Goal: Task Accomplishment & Management: Manage account settings

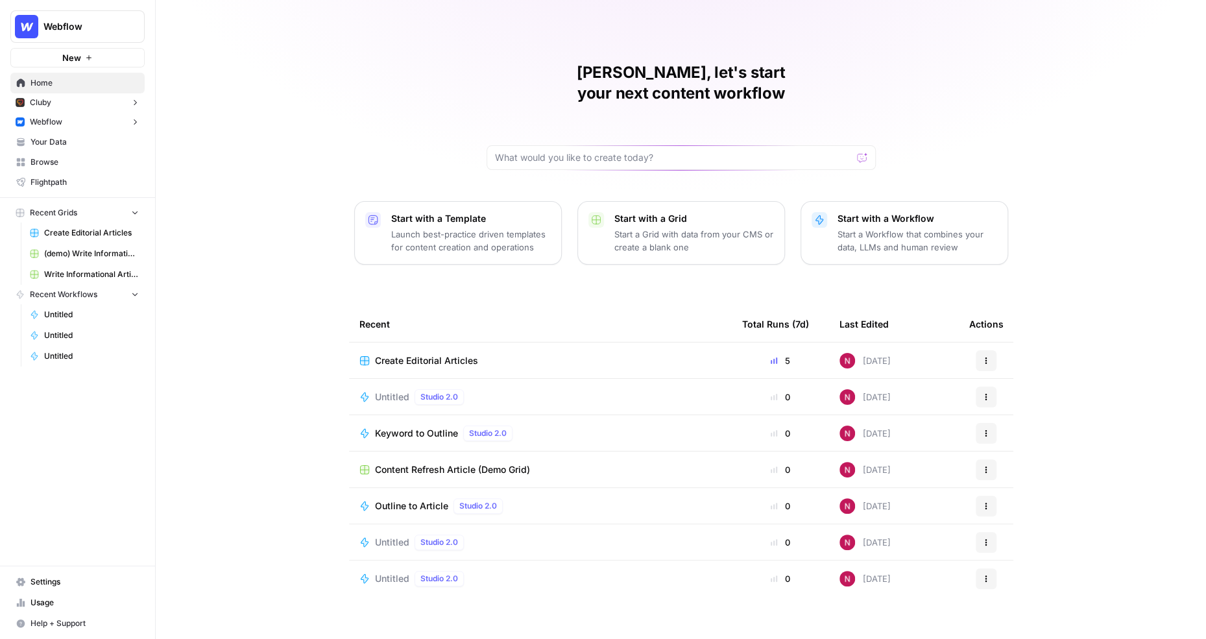
click at [111, 24] on span "Webflow" at bounding box center [82, 26] width 78 height 13
type input "[PERSON_NAME]'s"
click at [104, 121] on span "[PERSON_NAME]'s Workspace" at bounding box center [125, 118] width 171 height 13
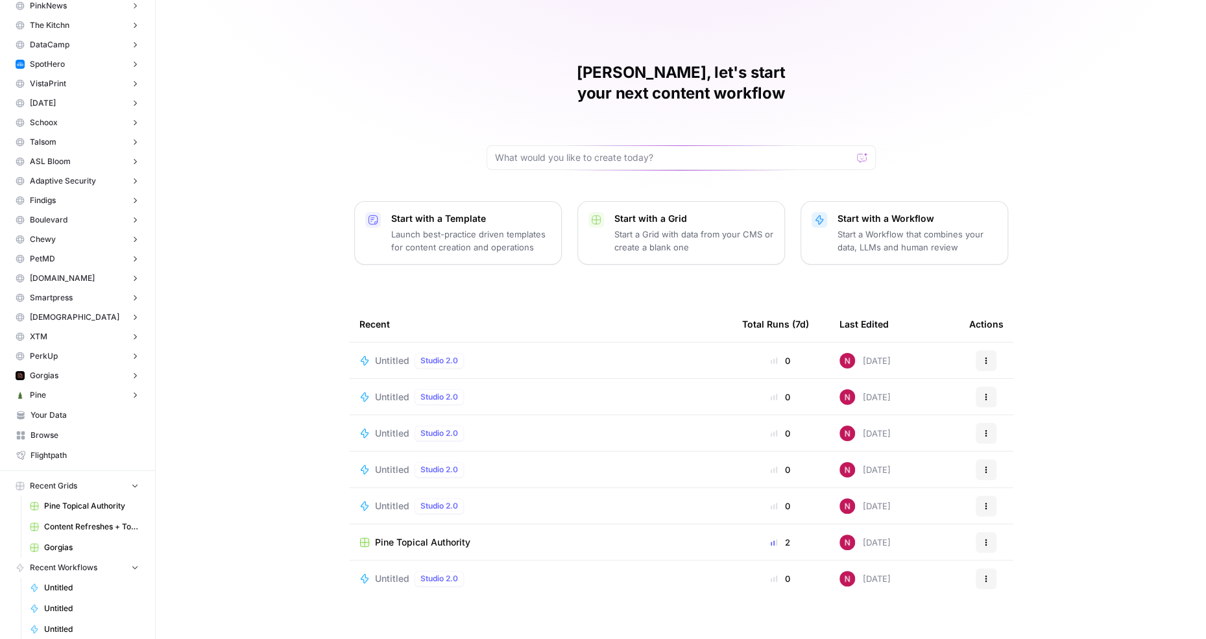
scroll to position [171, 0]
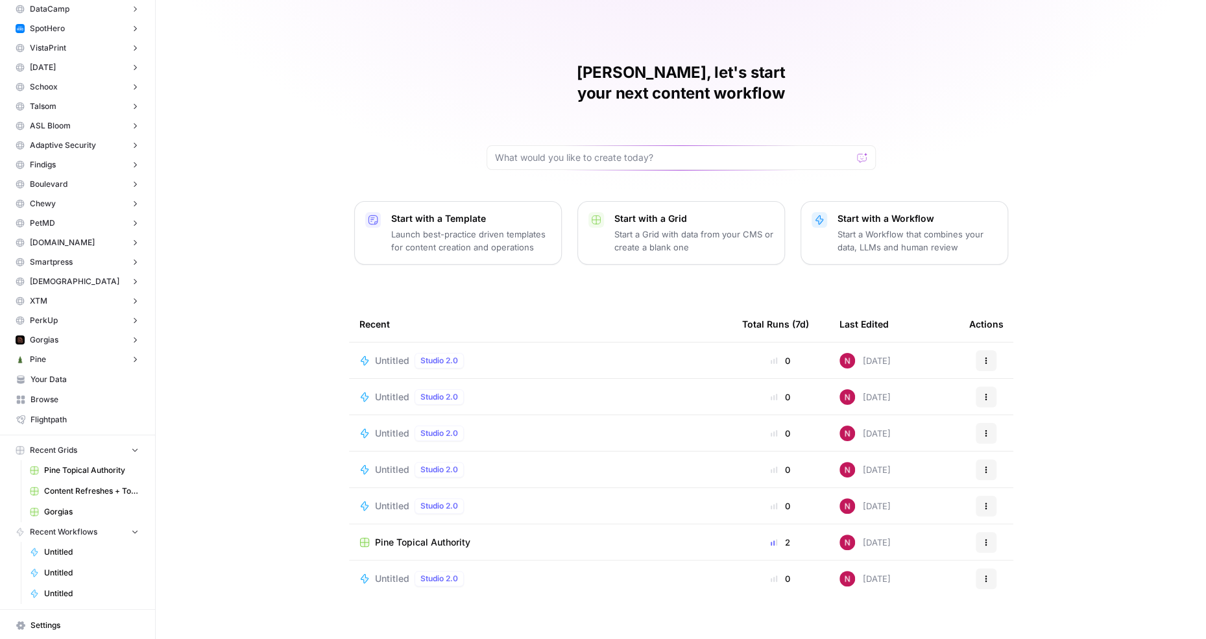
click at [75, 378] on span "Your Data" at bounding box center [84, 380] width 108 height 12
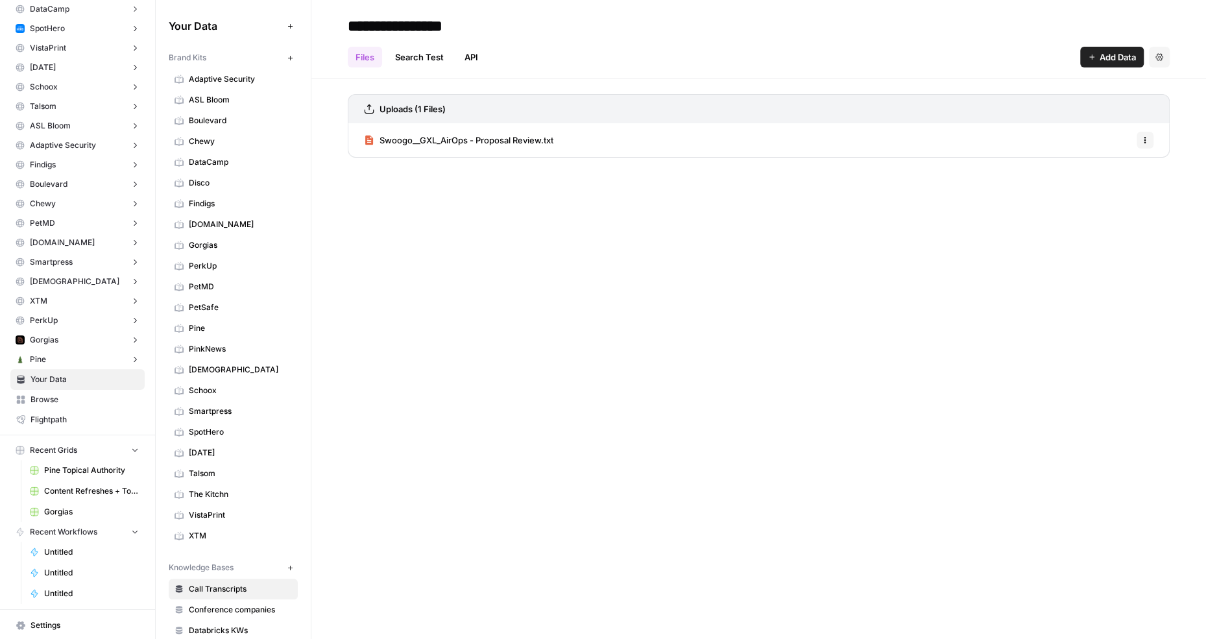
click at [287, 182] on span "Disco" at bounding box center [240, 183] width 103 height 12
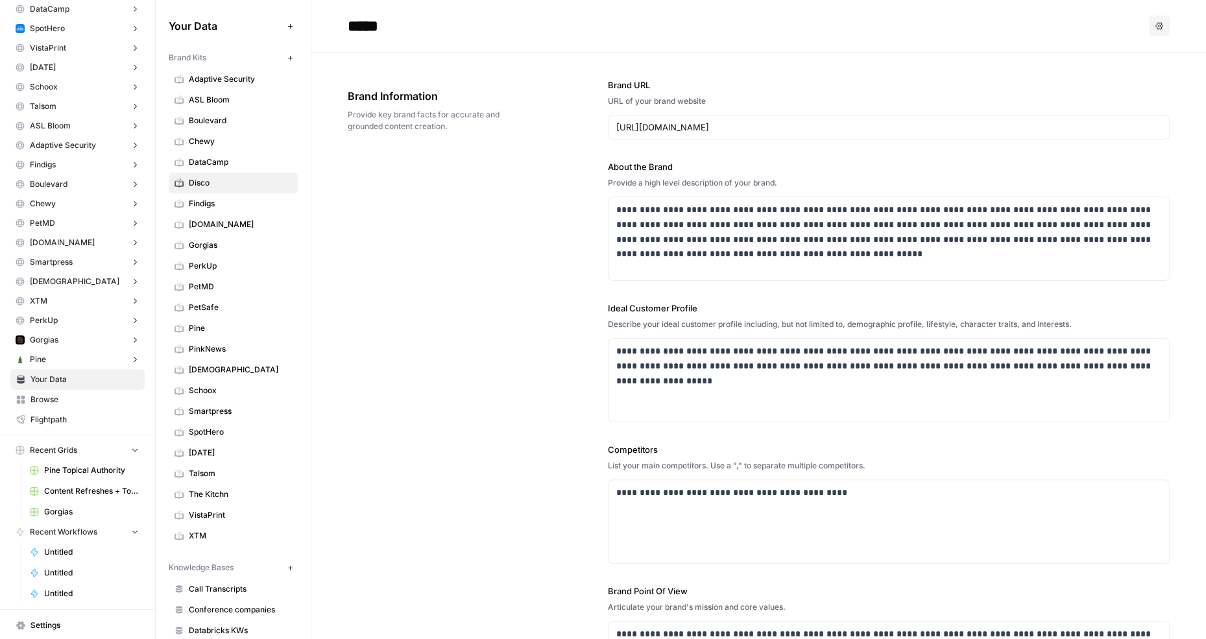
click at [1156, 23] on icon "button" at bounding box center [1159, 26] width 8 height 8
click at [1123, 84] on span "Delete" at bounding box center [1133, 85] width 42 height 13
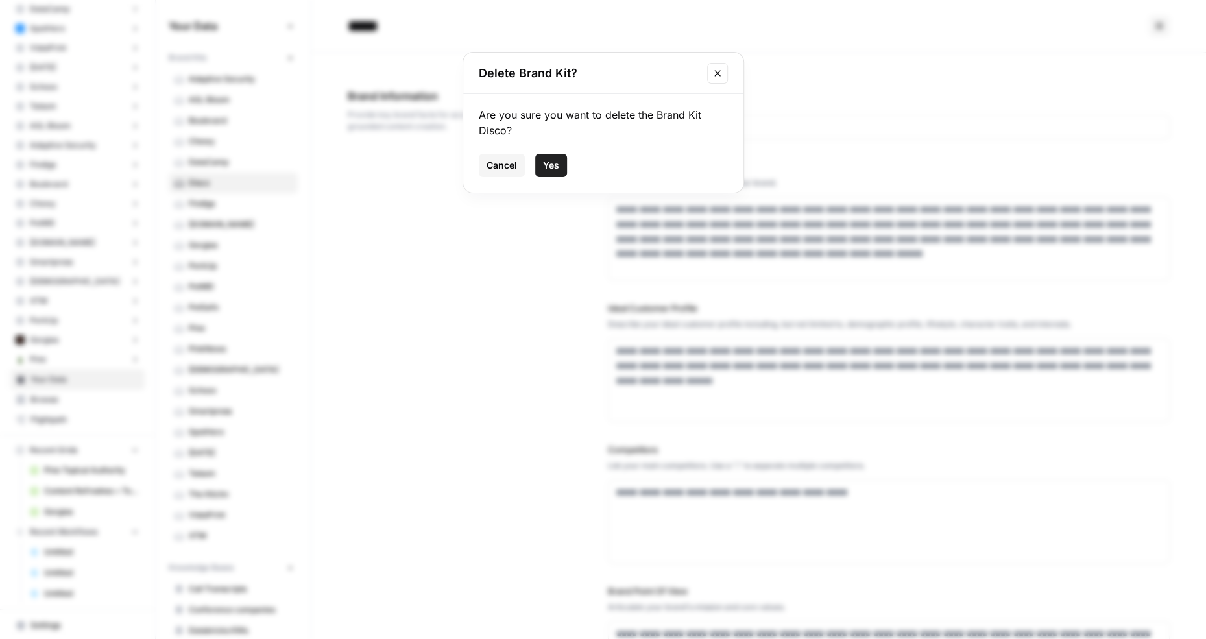
click at [550, 167] on span "Yes" at bounding box center [551, 165] width 16 height 13
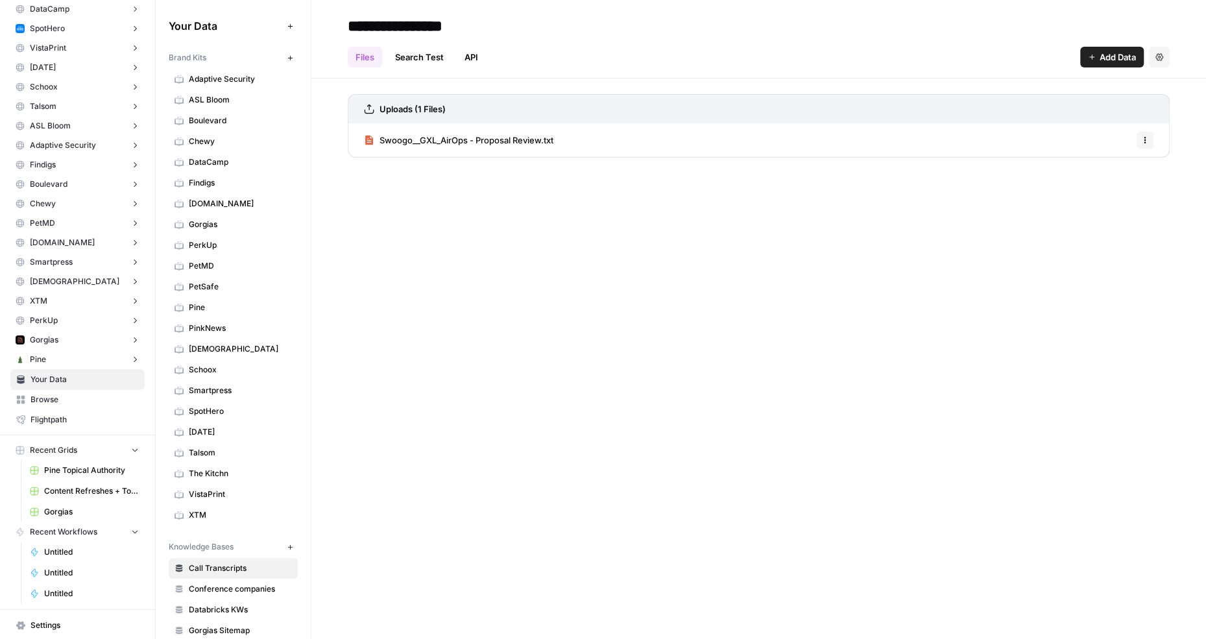
click at [255, 156] on span "DataCamp" at bounding box center [240, 162] width 103 height 12
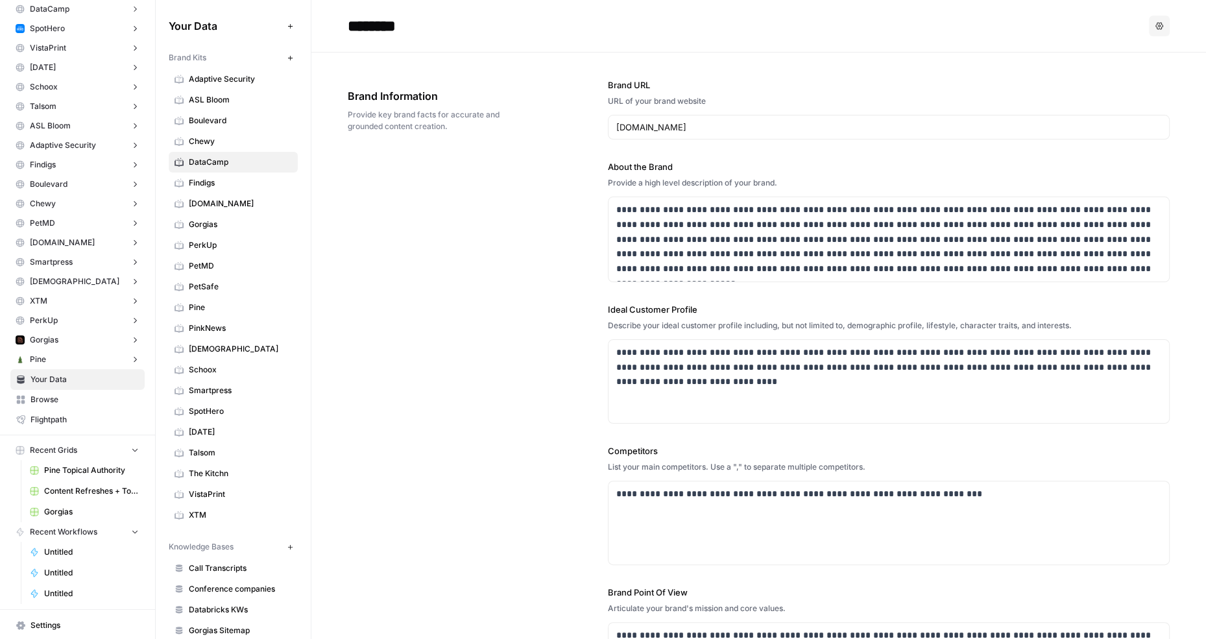
click at [1160, 22] on icon "button" at bounding box center [1159, 26] width 8 height 8
click at [1113, 84] on span "Delete" at bounding box center [1133, 85] width 42 height 13
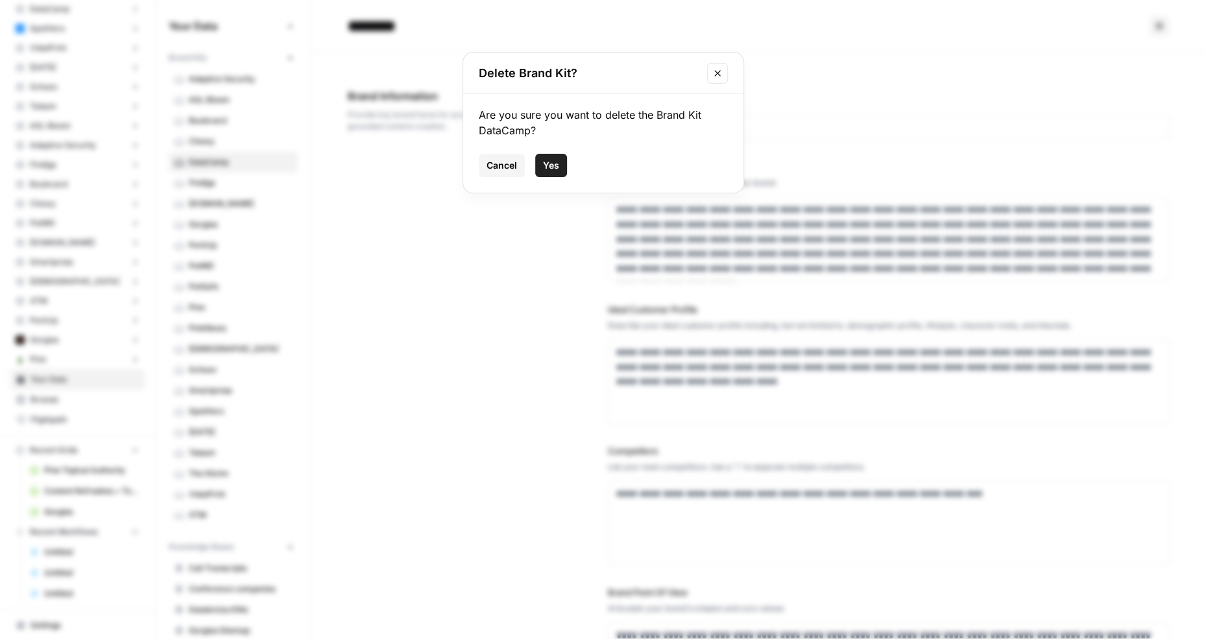
click at [554, 160] on span "Yes" at bounding box center [551, 165] width 16 height 13
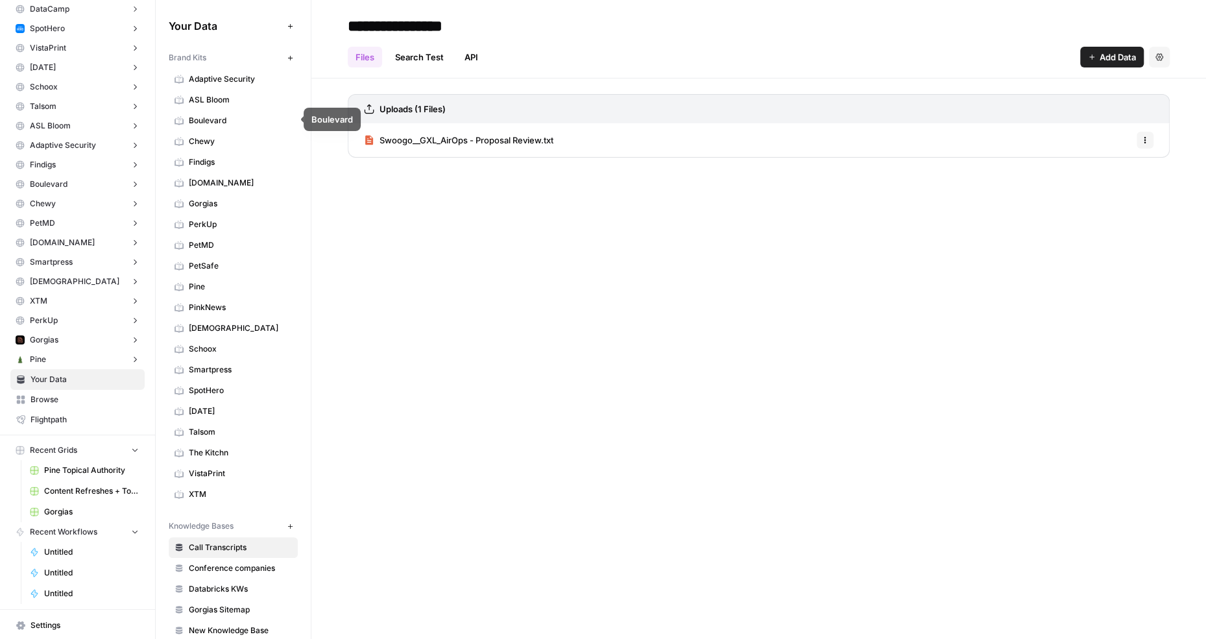
click at [235, 99] on span "ASL Bloom" at bounding box center [240, 100] width 103 height 12
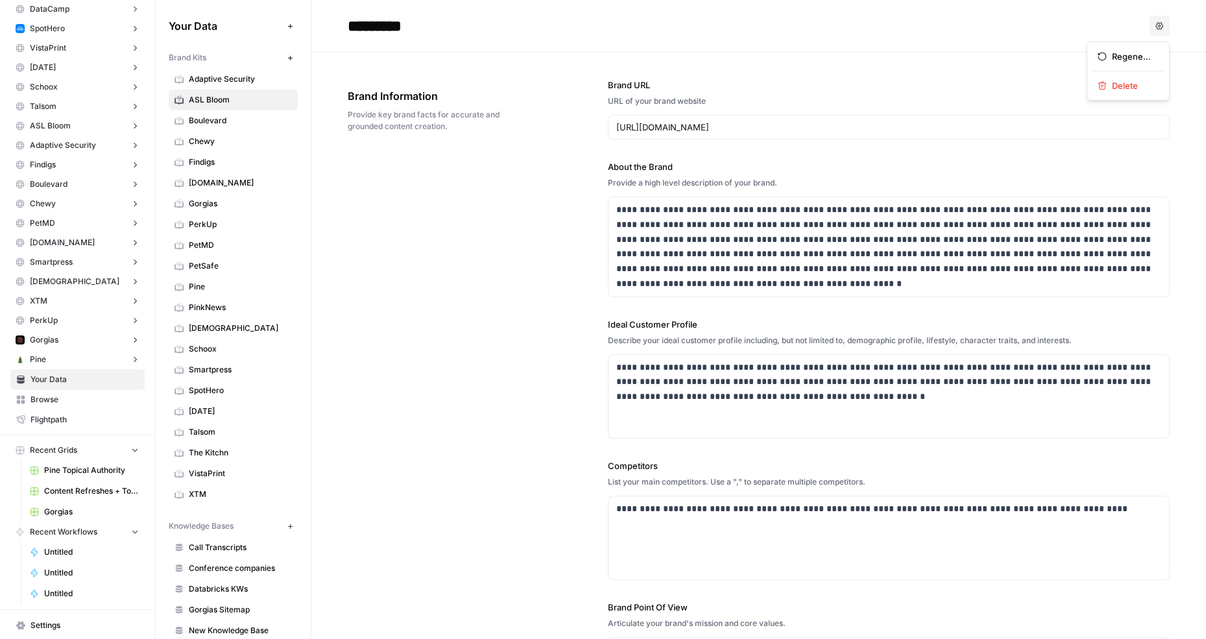
click at [1155, 25] on icon "button" at bounding box center [1159, 26] width 8 height 8
click at [1123, 89] on span "Delete" at bounding box center [1133, 85] width 42 height 13
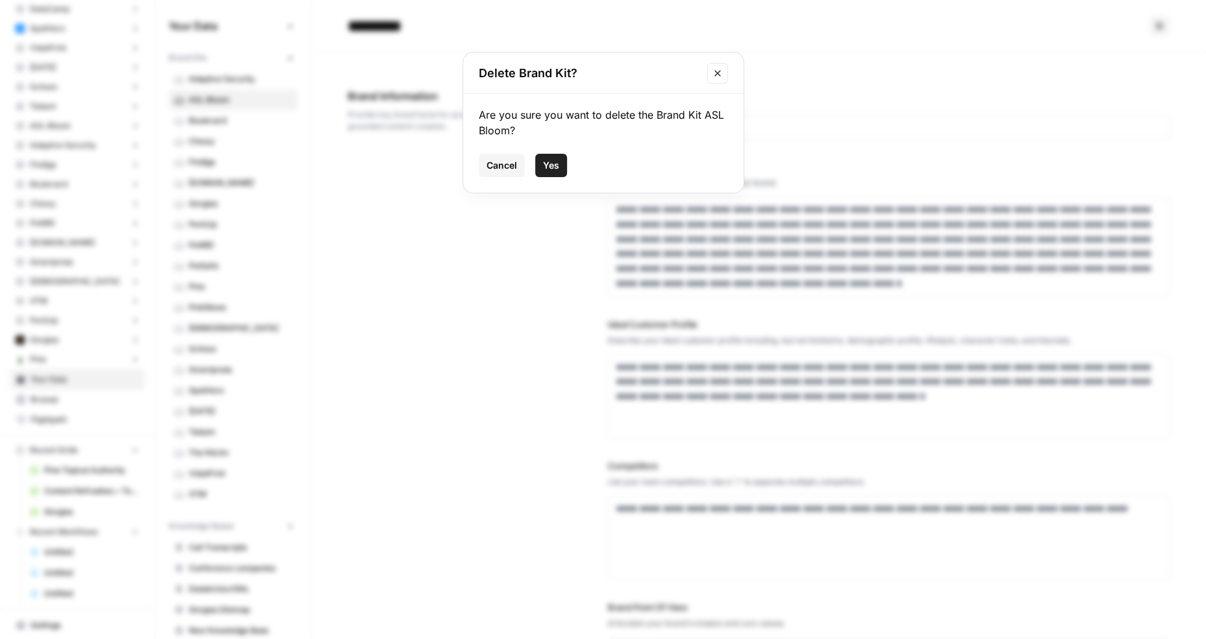
click at [552, 161] on span "Yes" at bounding box center [551, 165] width 16 height 13
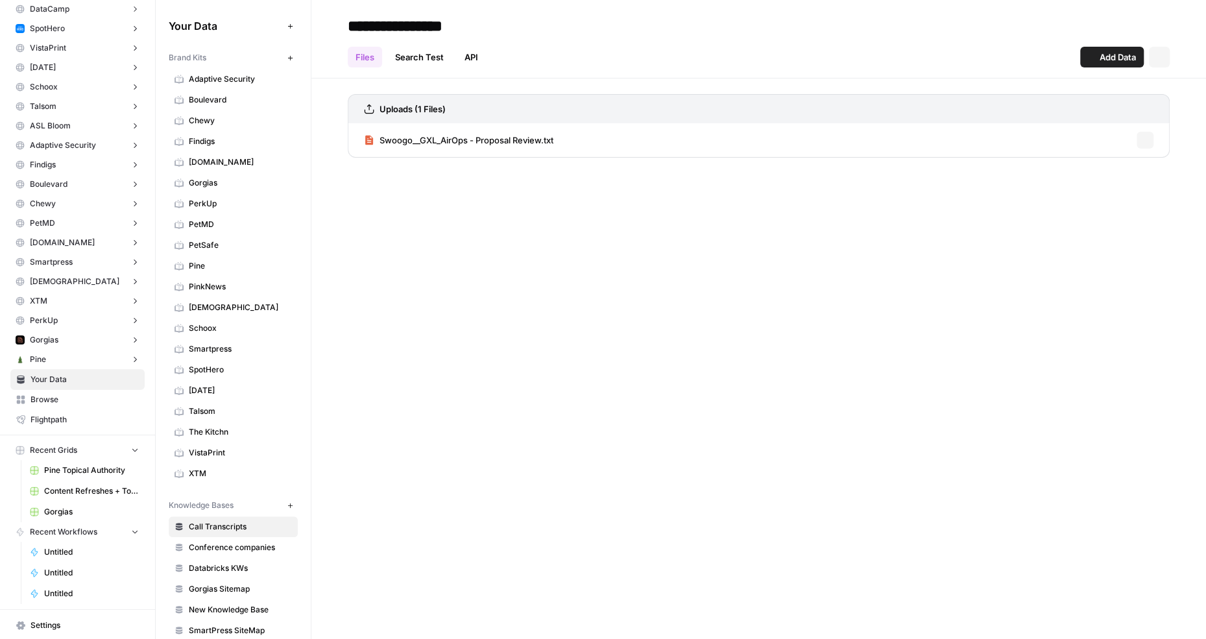
click at [261, 82] on span "Adaptive Security" at bounding box center [240, 79] width 103 height 12
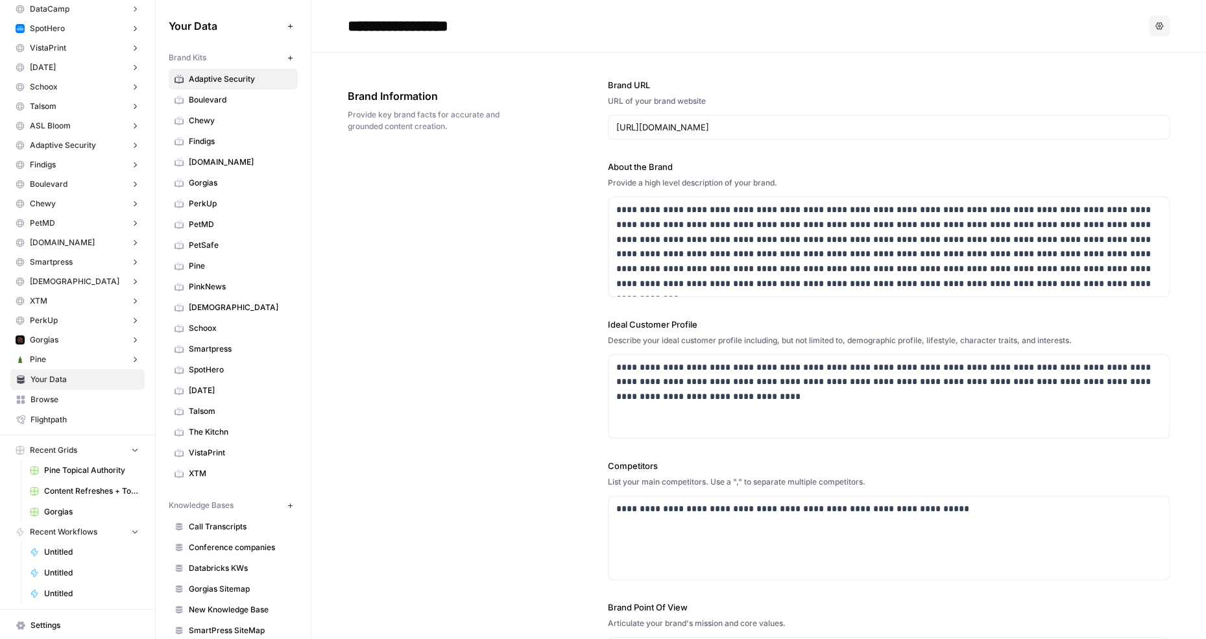
click at [1150, 25] on button "Options" at bounding box center [1159, 26] width 21 height 21
click at [1130, 88] on span "Delete" at bounding box center [1133, 85] width 42 height 13
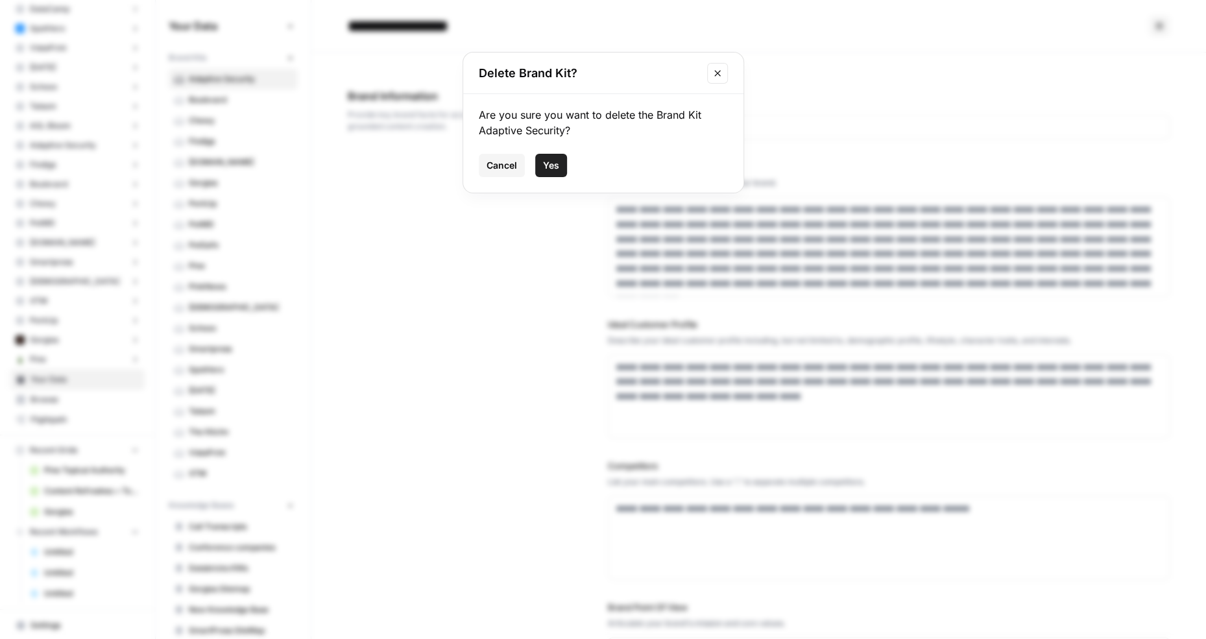
click at [551, 167] on span "Yes" at bounding box center [551, 165] width 16 height 13
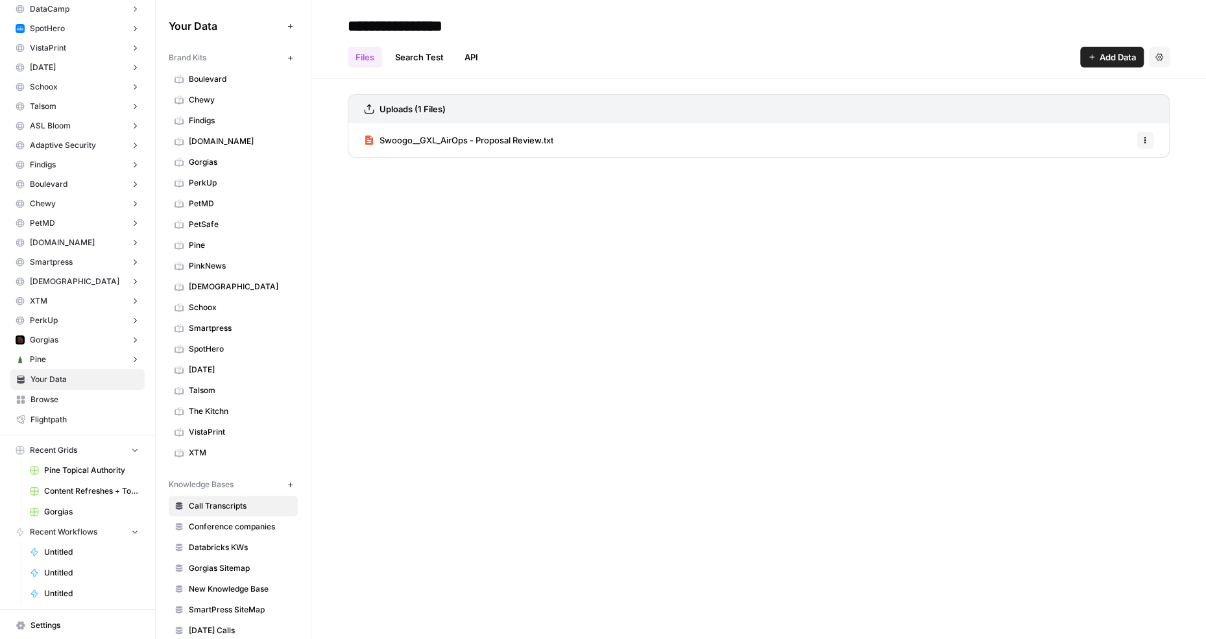
click at [249, 137] on span "Gambling.com" at bounding box center [240, 142] width 103 height 12
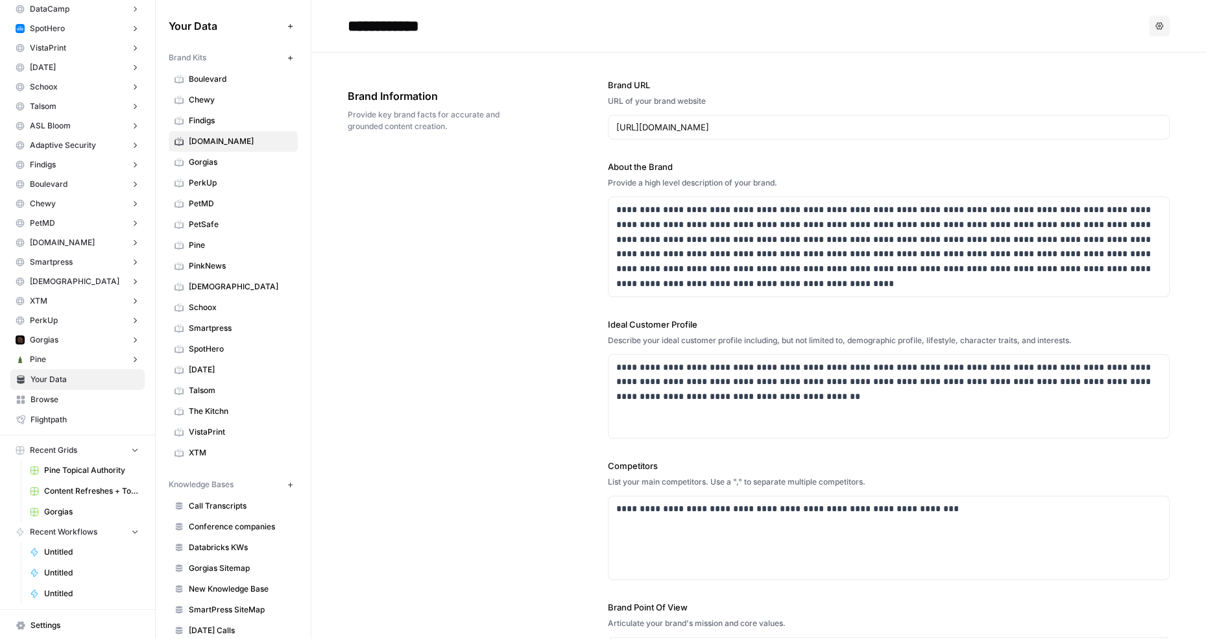
click at [1160, 23] on icon "button" at bounding box center [1159, 26] width 8 height 8
click at [1142, 83] on span "Delete" at bounding box center [1133, 85] width 42 height 13
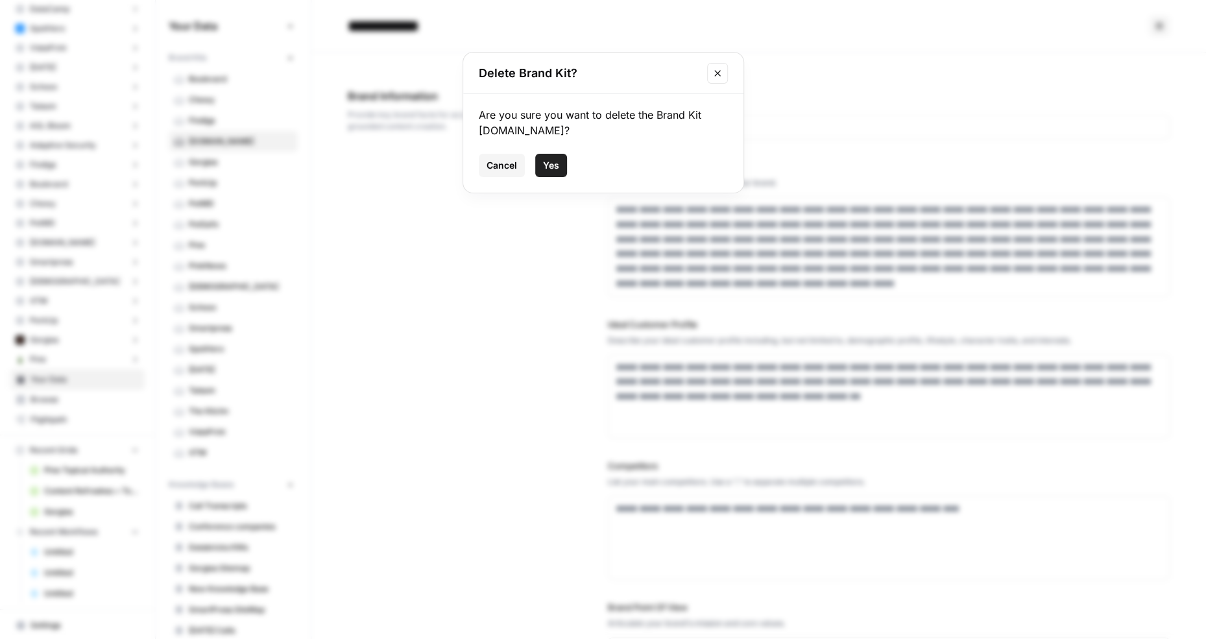
click at [543, 163] on span "Yes" at bounding box center [551, 165] width 16 height 13
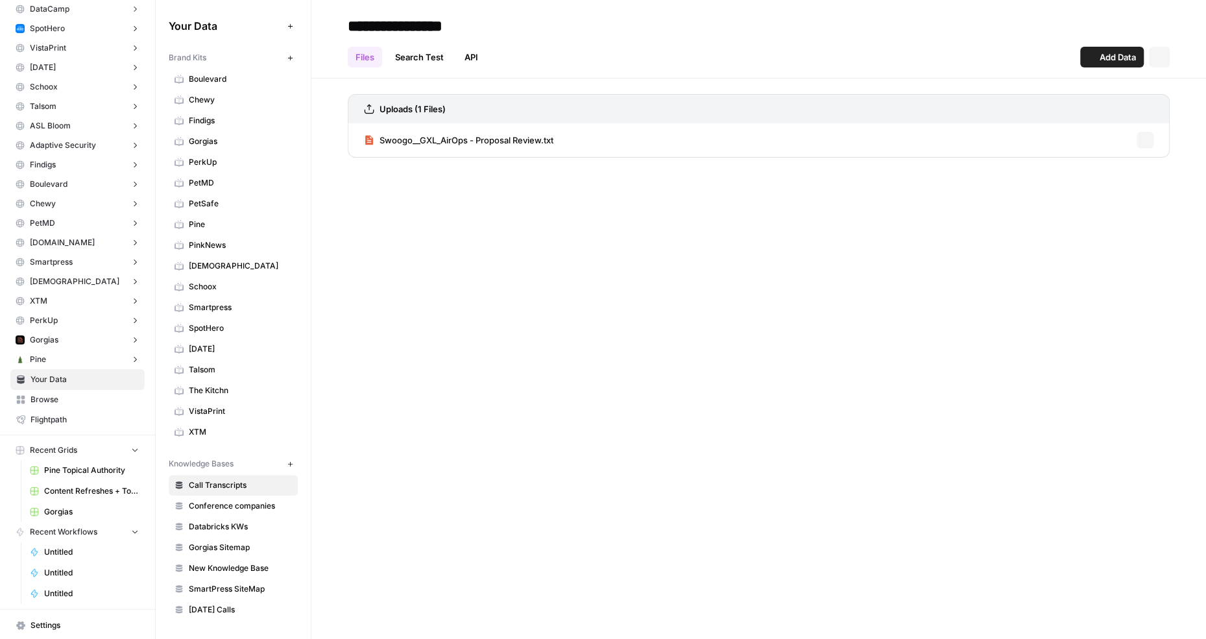
click at [242, 157] on span "PerkUp" at bounding box center [240, 162] width 103 height 12
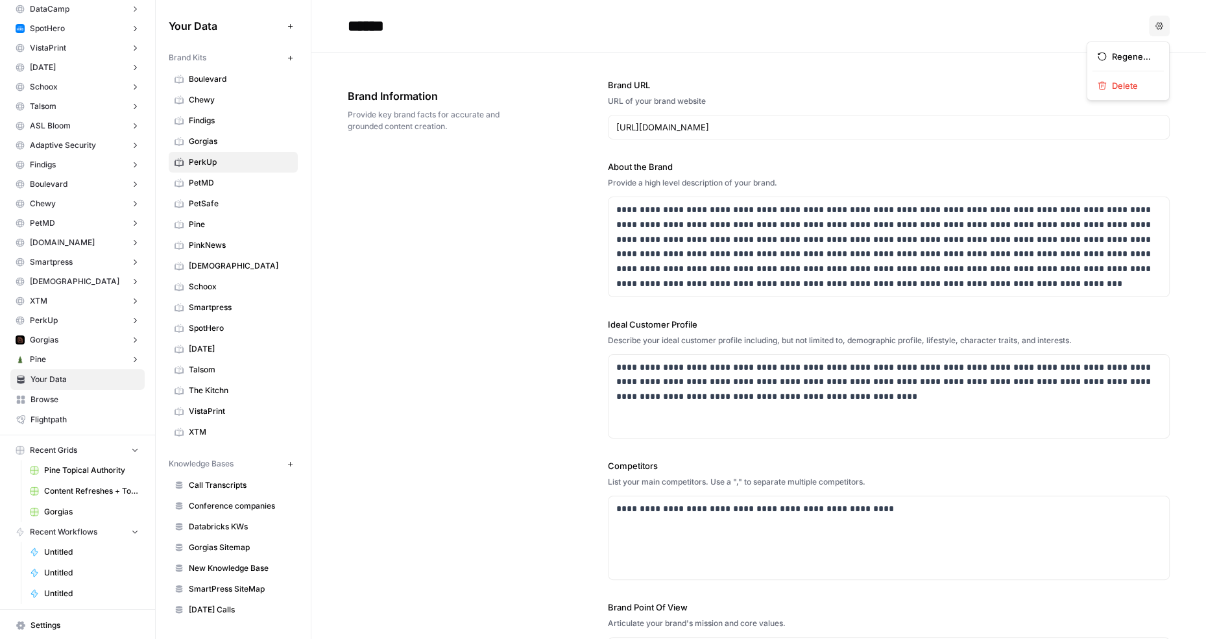
click at [1162, 21] on button "Options" at bounding box center [1159, 26] width 21 height 21
click at [1127, 82] on span "Delete" at bounding box center [1133, 85] width 42 height 13
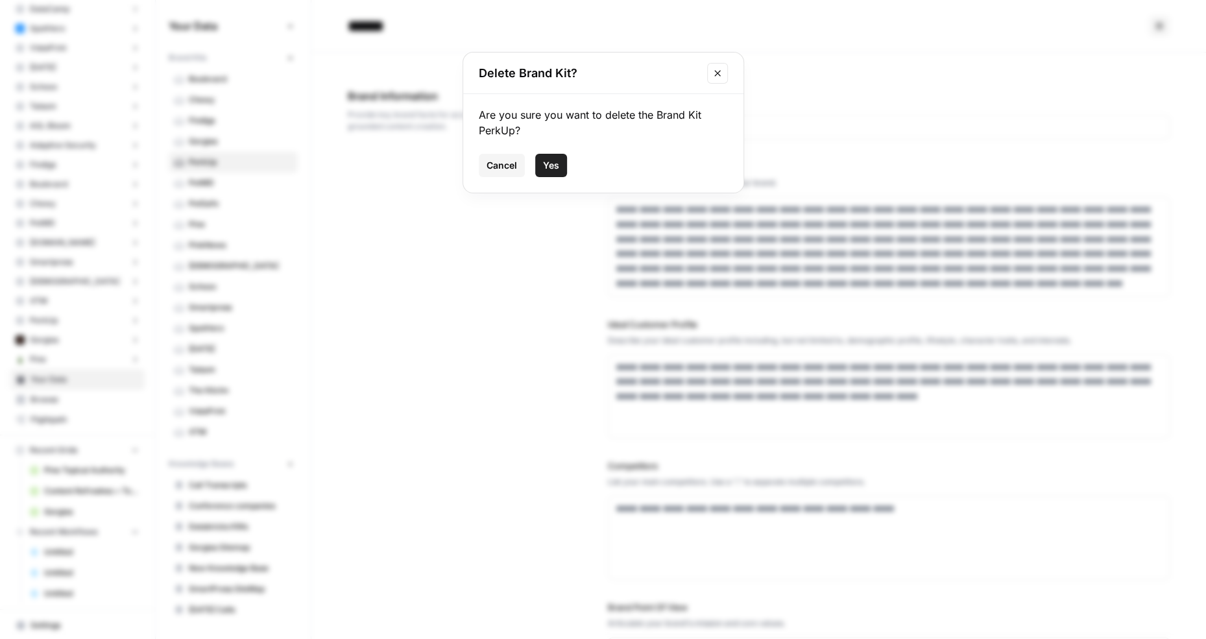
click at [558, 158] on button "Yes" at bounding box center [551, 165] width 32 height 23
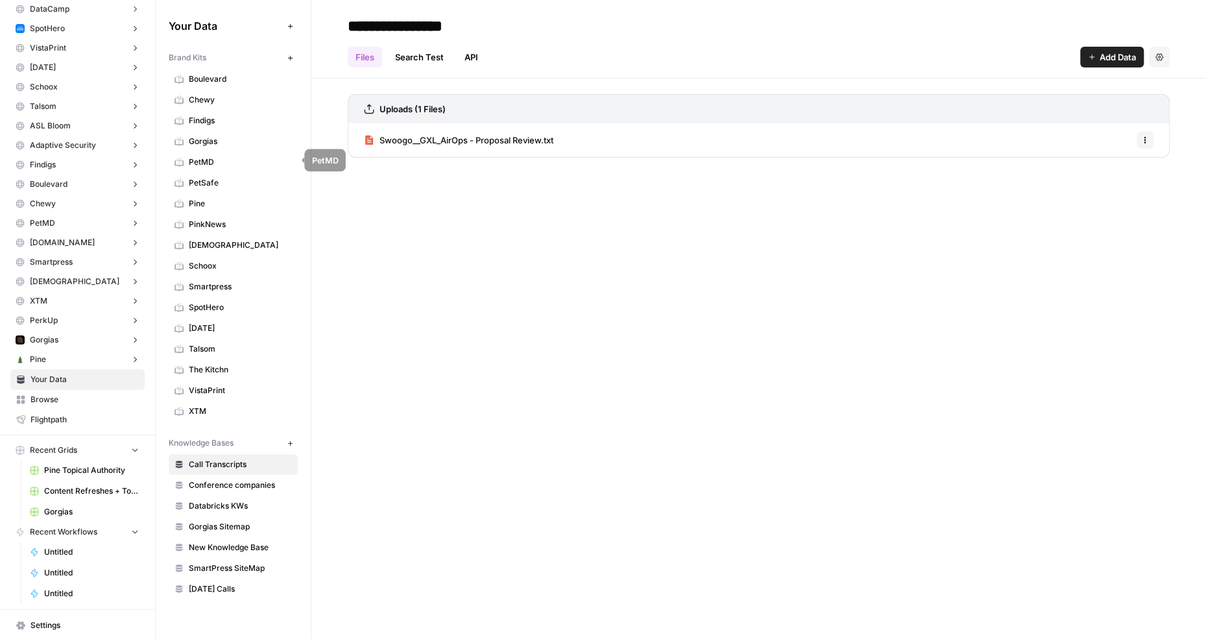
click at [220, 165] on span "PetMD" at bounding box center [240, 162] width 103 height 12
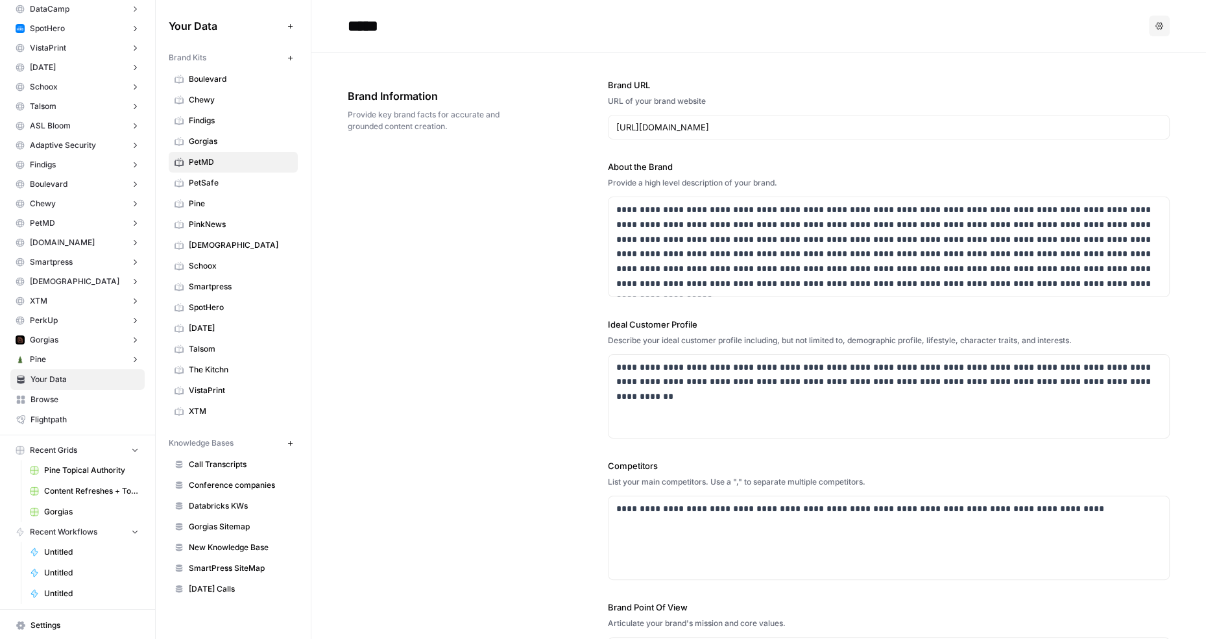
click at [244, 180] on span "PetSafe" at bounding box center [240, 183] width 103 height 12
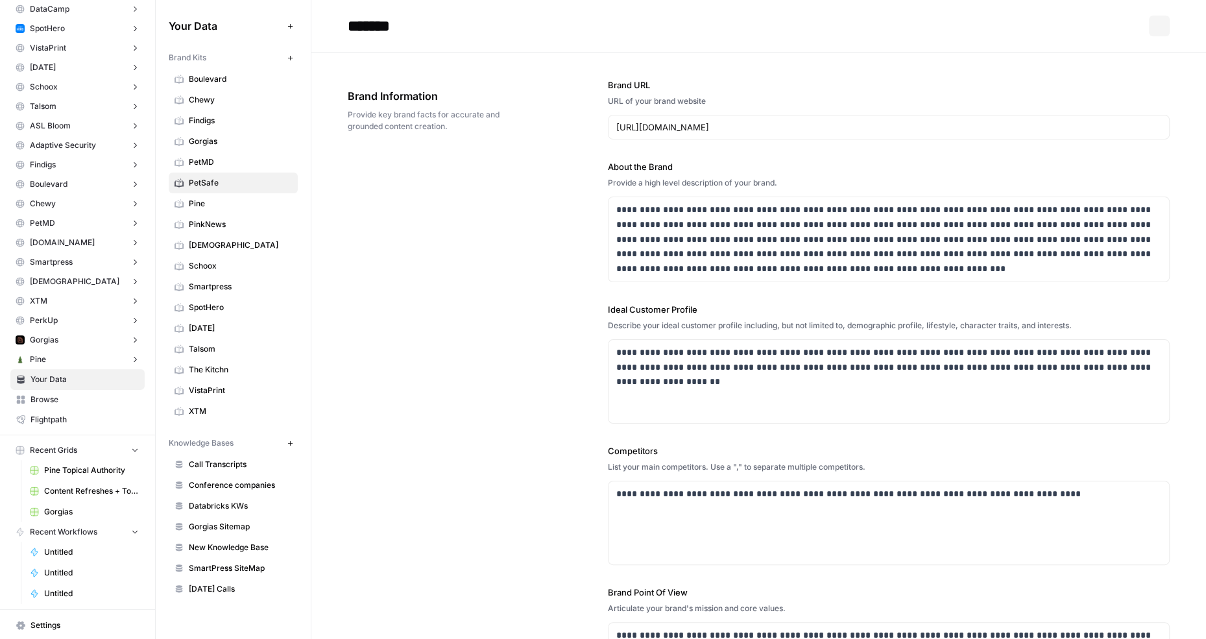
click at [241, 204] on span "Pine" at bounding box center [240, 204] width 103 height 12
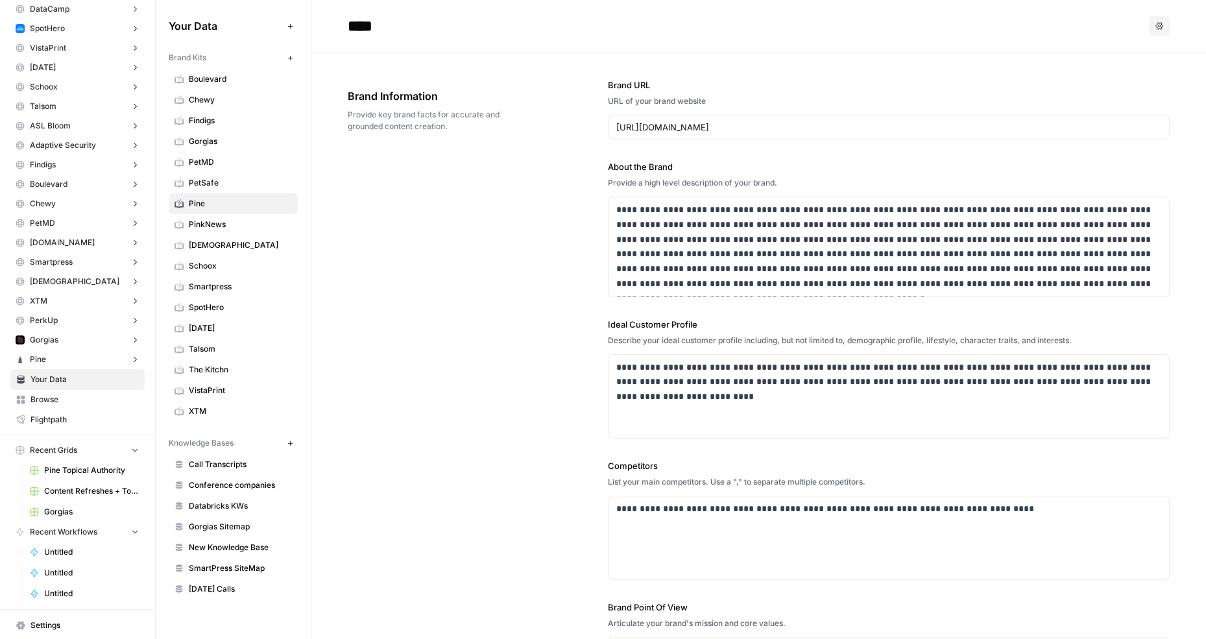
click at [207, 222] on span "PinkNews" at bounding box center [240, 225] width 103 height 12
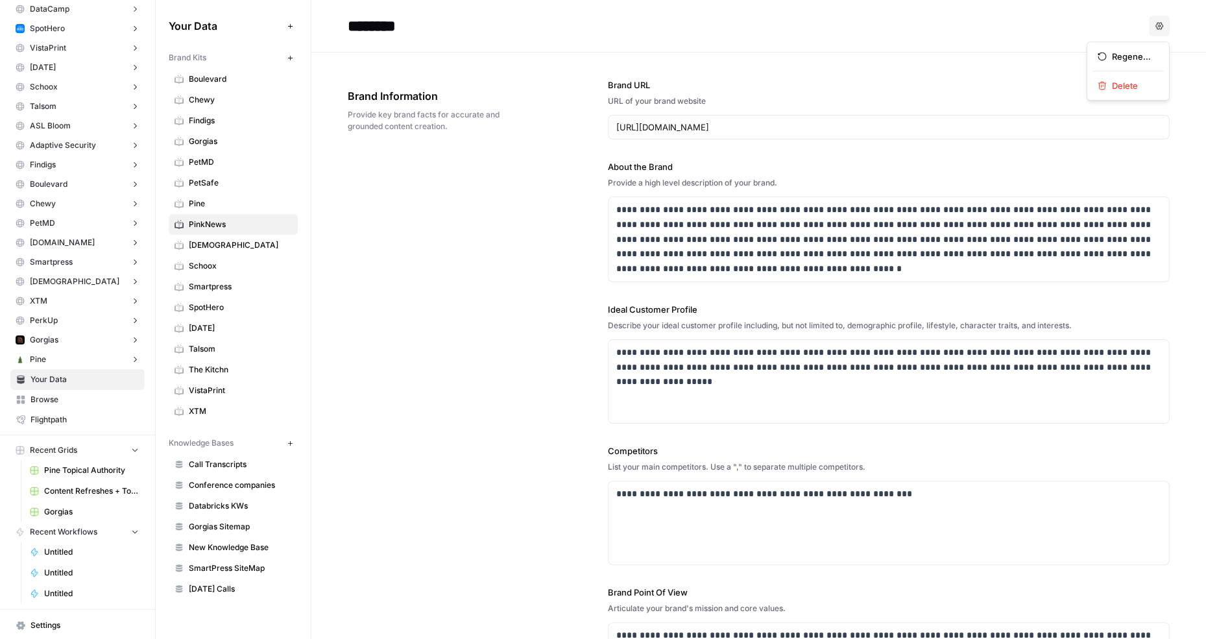
click at [1164, 33] on button "Options" at bounding box center [1159, 26] width 21 height 21
click at [1130, 89] on span "Delete" at bounding box center [1133, 85] width 42 height 13
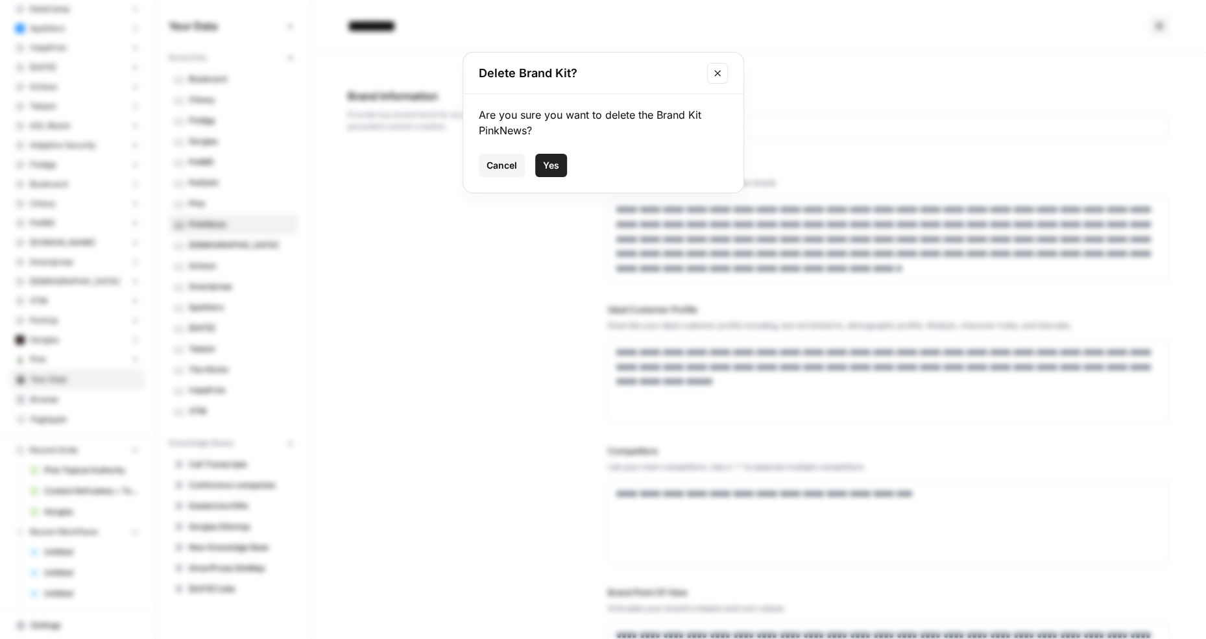
click at [553, 167] on span "Yes" at bounding box center [551, 165] width 16 height 13
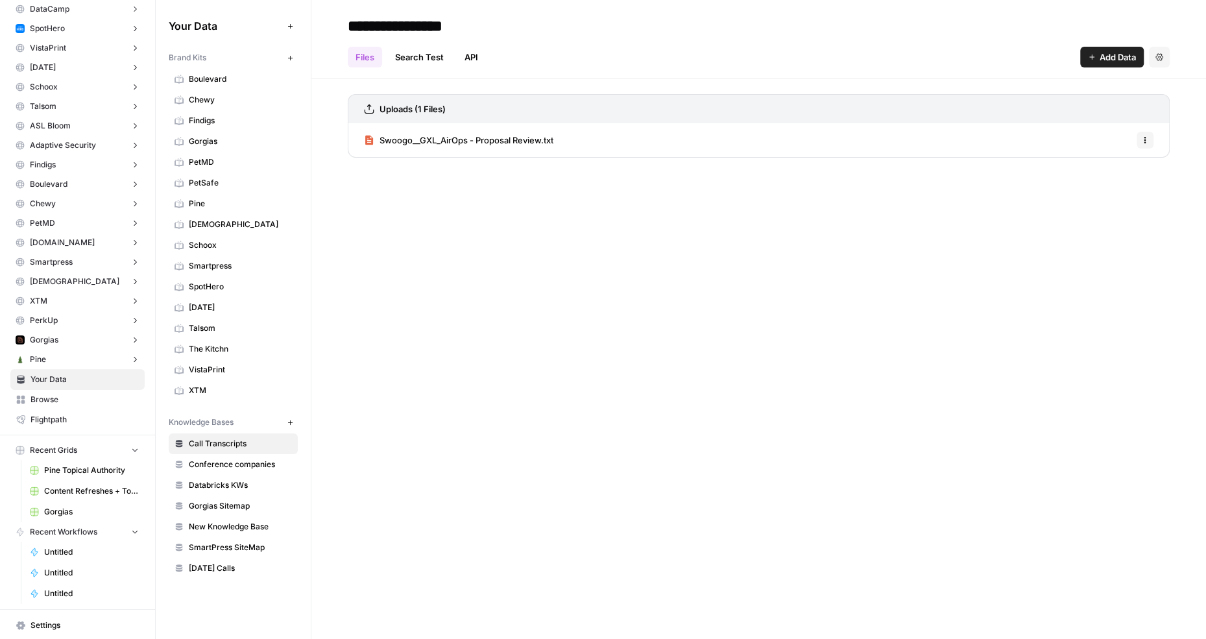
click at [230, 219] on span "Samsara" at bounding box center [240, 225] width 103 height 12
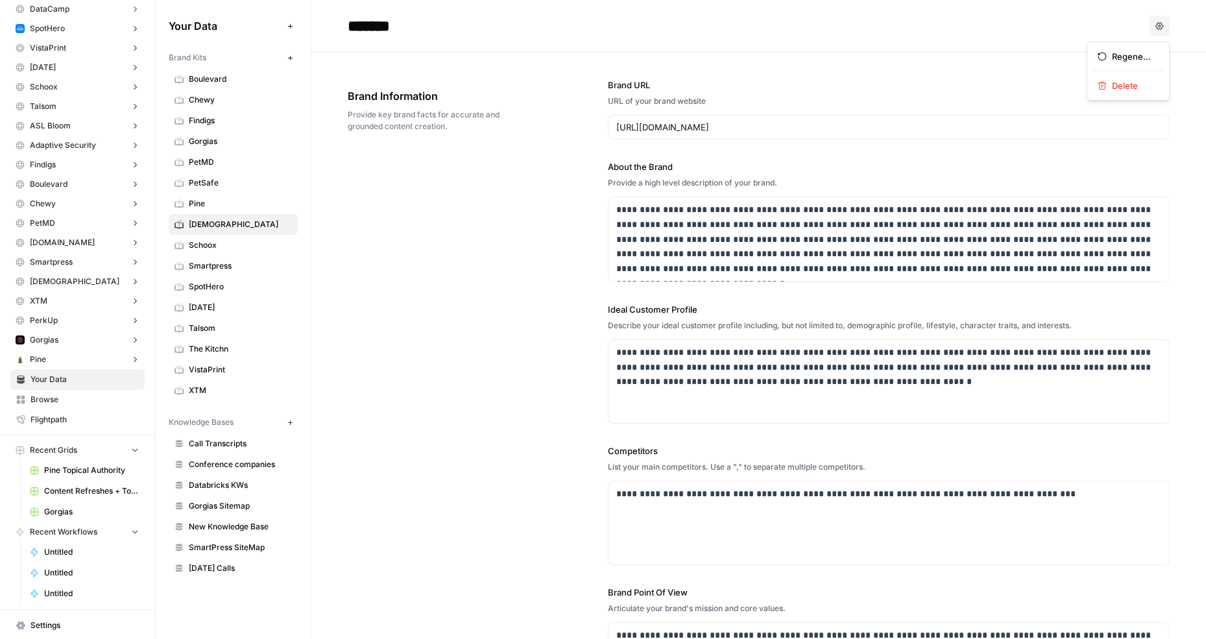
click at [1162, 23] on button "Options" at bounding box center [1159, 26] width 21 height 21
click at [1136, 82] on span "Delete" at bounding box center [1133, 85] width 42 height 13
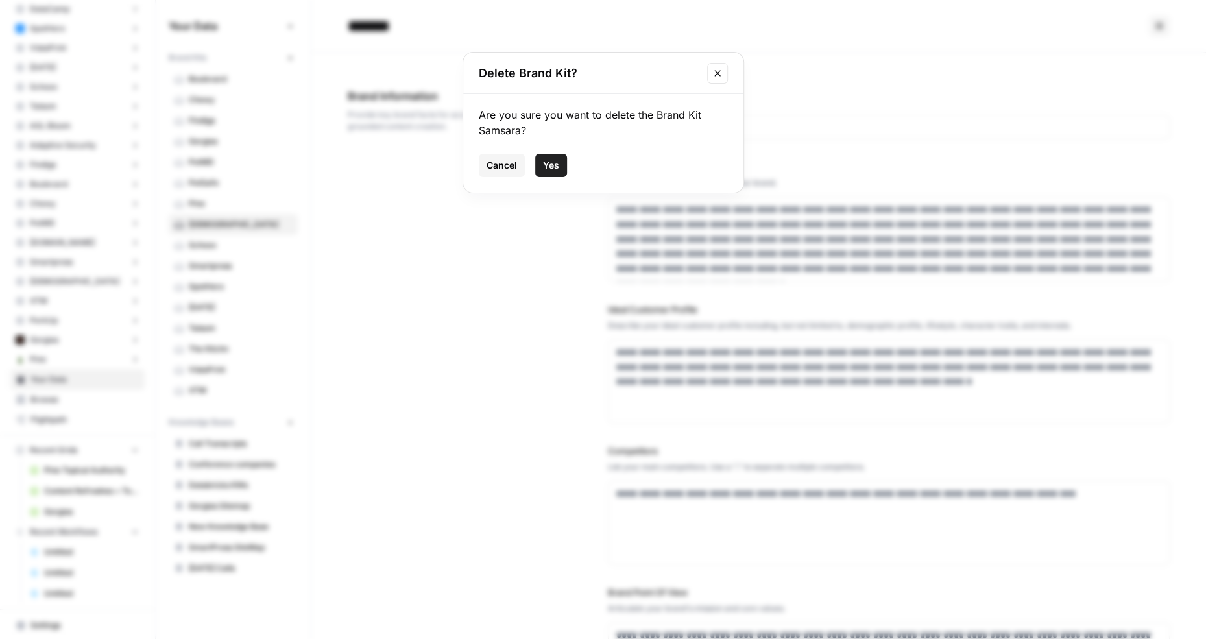
click at [552, 160] on span "Yes" at bounding box center [551, 165] width 16 height 13
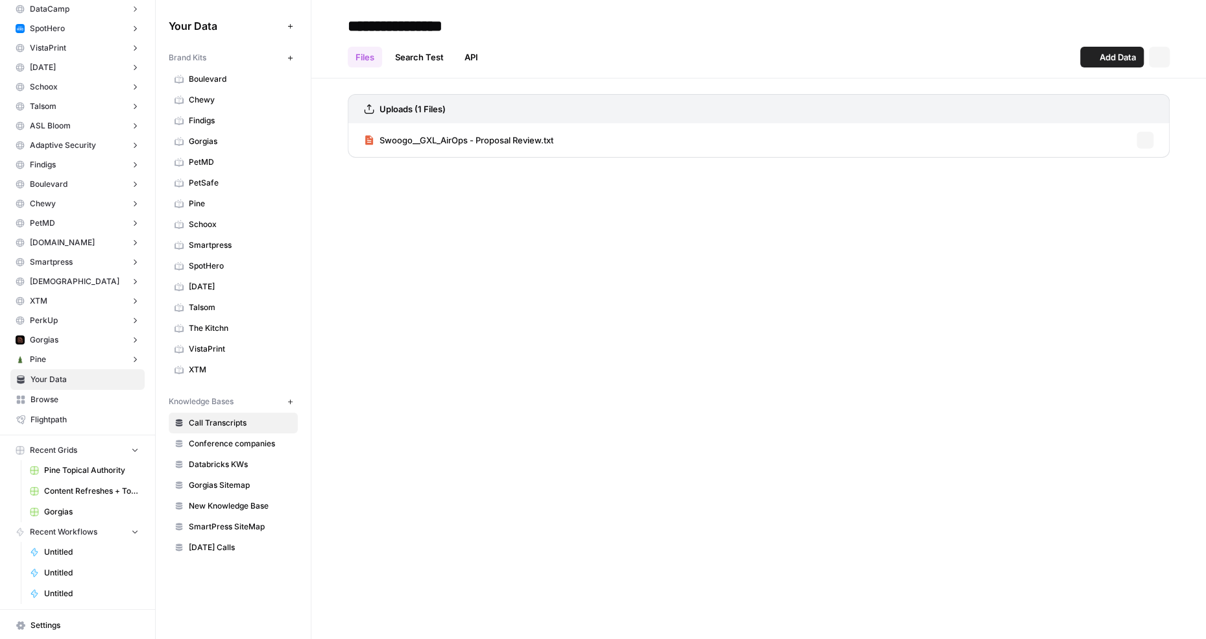
click at [224, 219] on span "Schoox" at bounding box center [240, 225] width 103 height 12
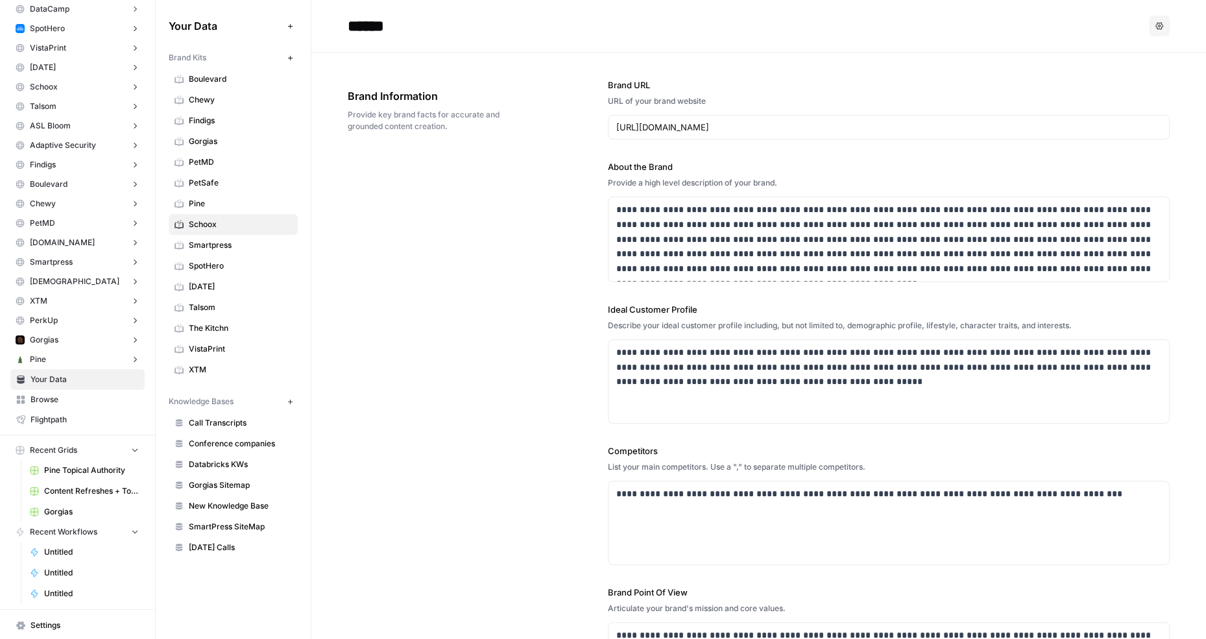
click at [1157, 24] on icon "button" at bounding box center [1159, 26] width 8 height 8
click at [1122, 85] on span "Delete" at bounding box center [1133, 85] width 42 height 13
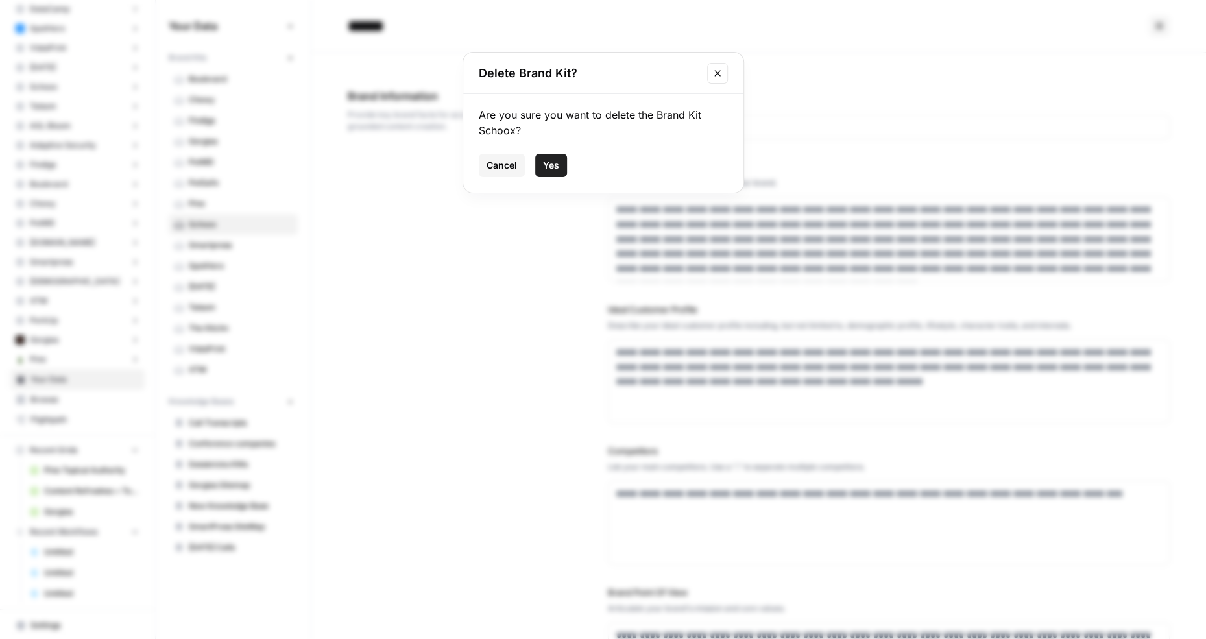
click at [546, 163] on span "Yes" at bounding box center [551, 165] width 16 height 13
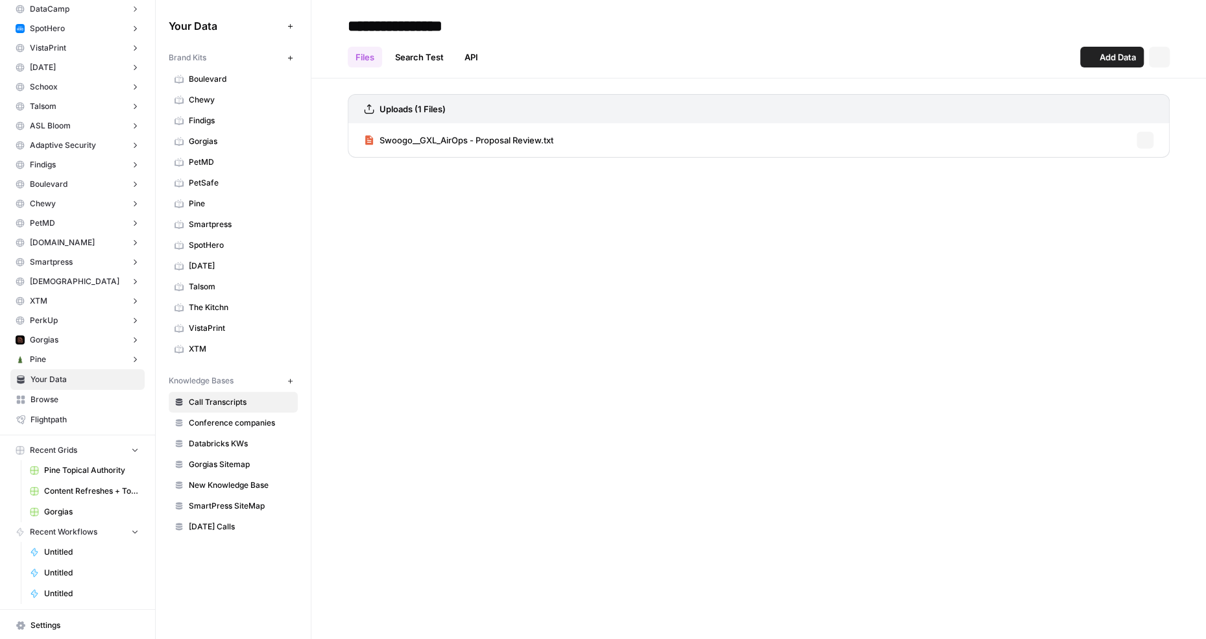
click at [249, 223] on span "Smartpress" at bounding box center [240, 225] width 103 height 12
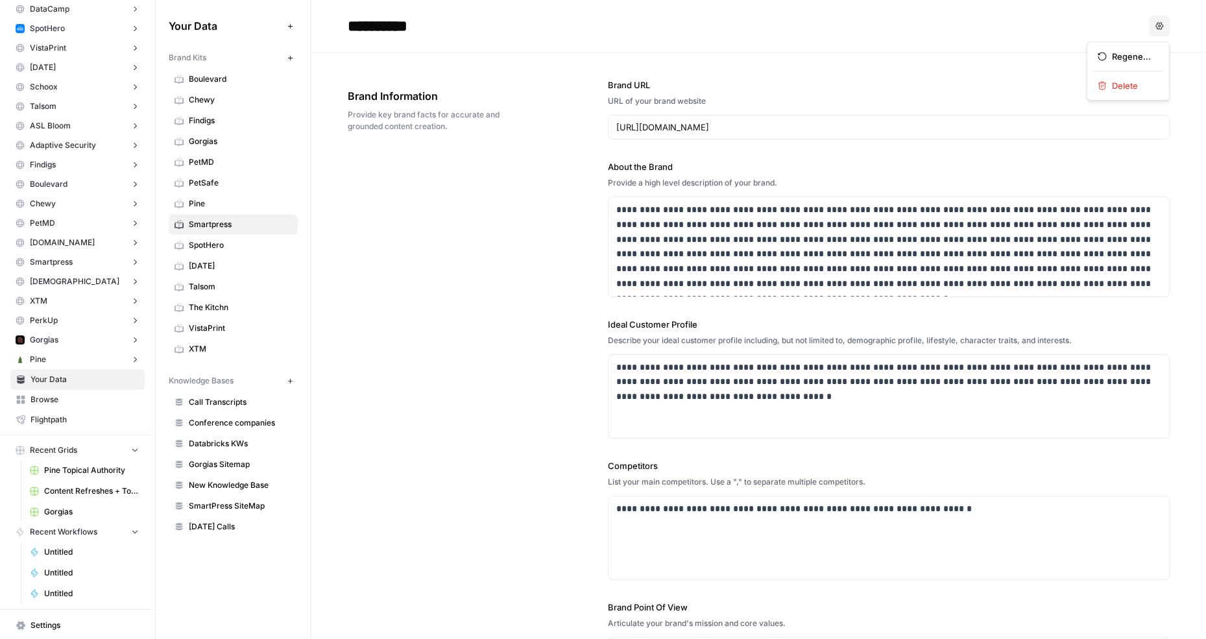
click at [1151, 25] on button "Options" at bounding box center [1159, 26] width 21 height 21
click at [1126, 89] on span "Delete" at bounding box center [1133, 85] width 42 height 13
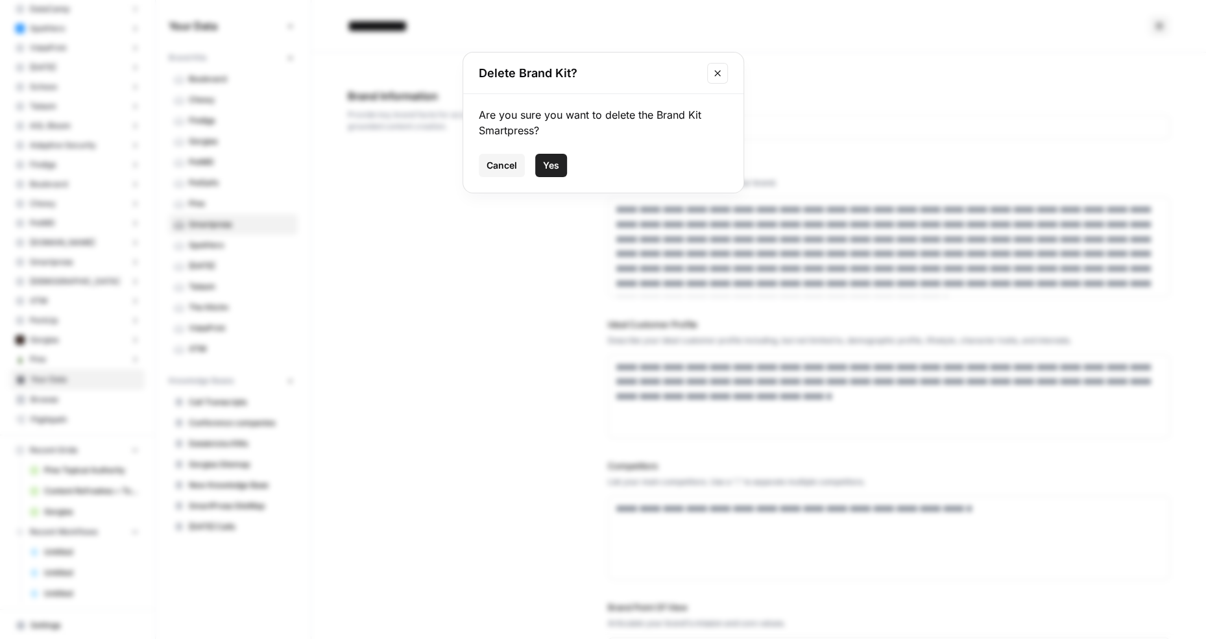
click at [554, 164] on span "Yes" at bounding box center [551, 165] width 16 height 13
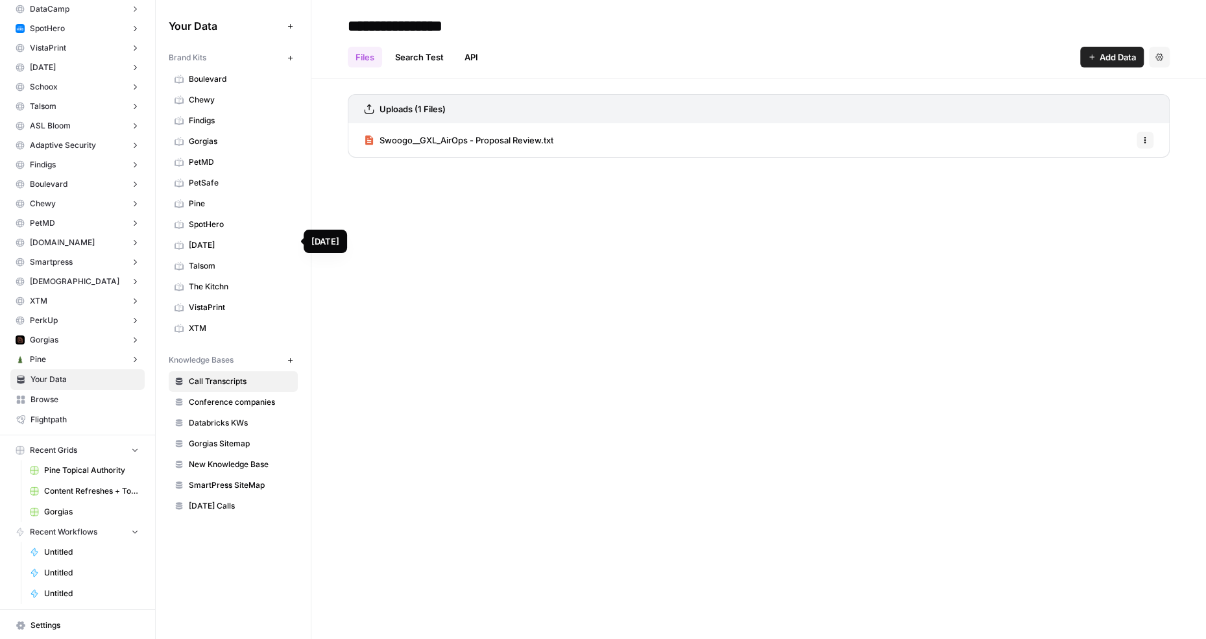
click at [237, 241] on span "Sunday" at bounding box center [240, 245] width 103 height 12
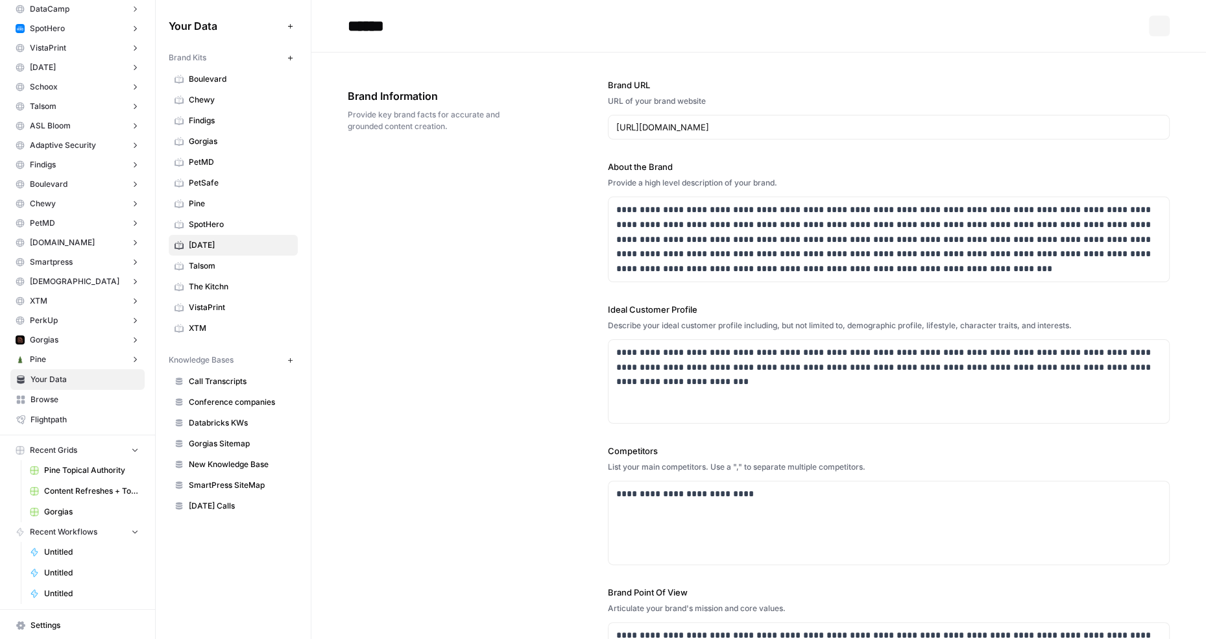
click at [237, 256] on link "Talsom" at bounding box center [233, 266] width 129 height 21
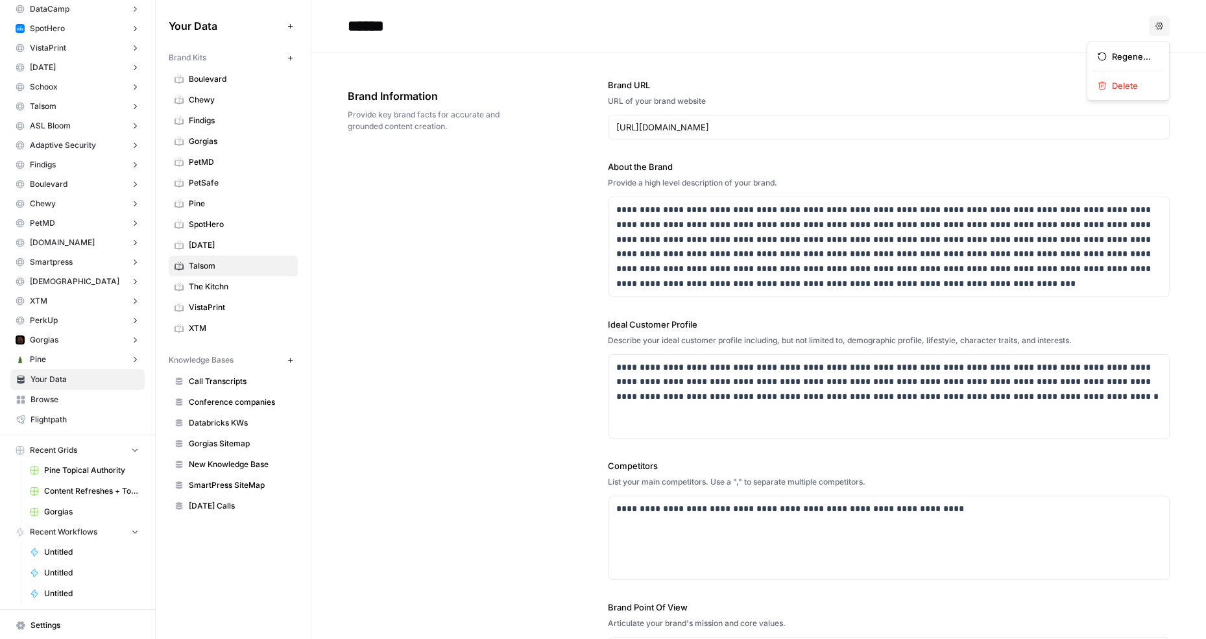
click at [1163, 20] on button "Options" at bounding box center [1159, 26] width 21 height 21
click at [1134, 79] on span "Delete" at bounding box center [1133, 85] width 42 height 13
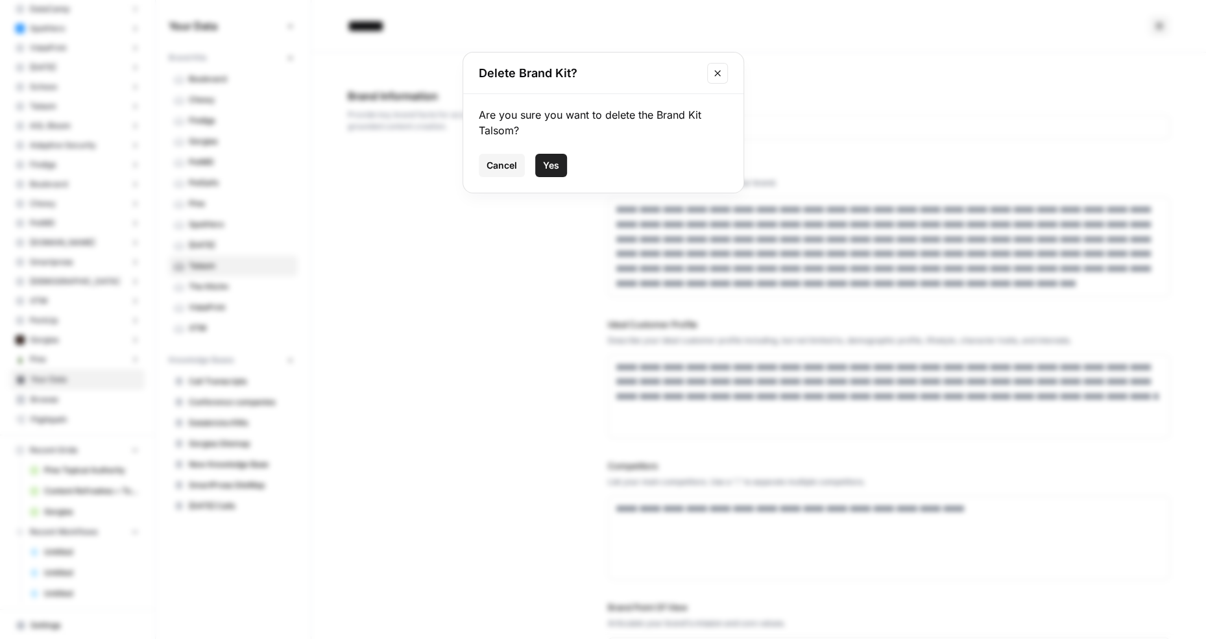
click at [562, 163] on button "Yes" at bounding box center [551, 165] width 32 height 23
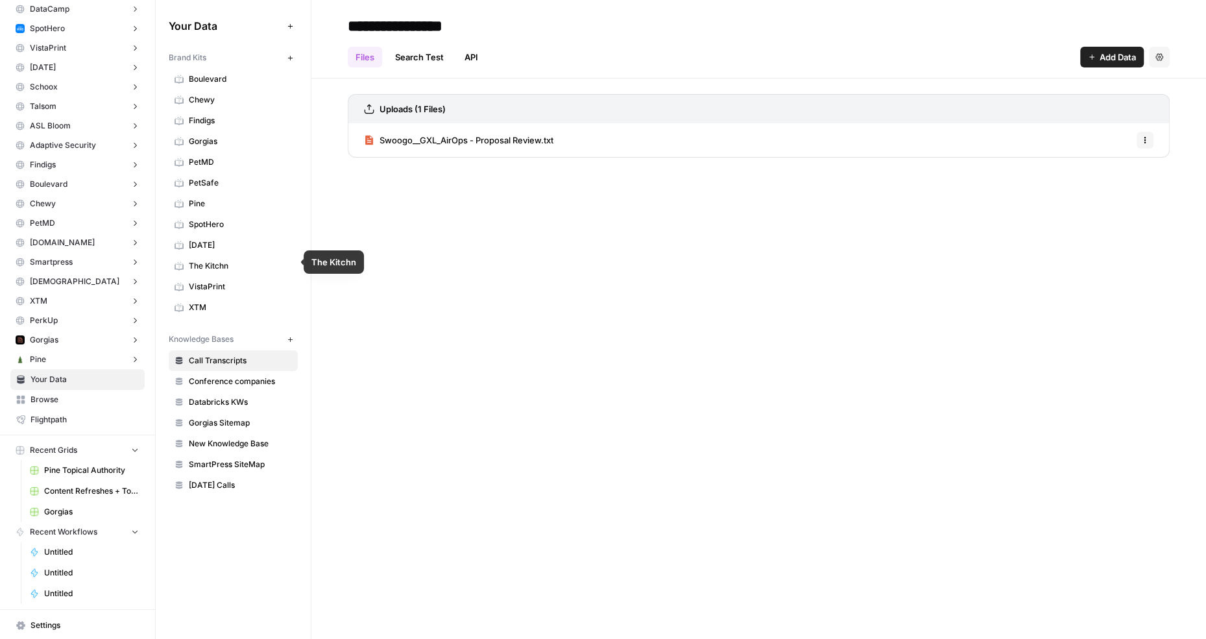
click at [243, 267] on span "The Kitchn" at bounding box center [240, 266] width 103 height 12
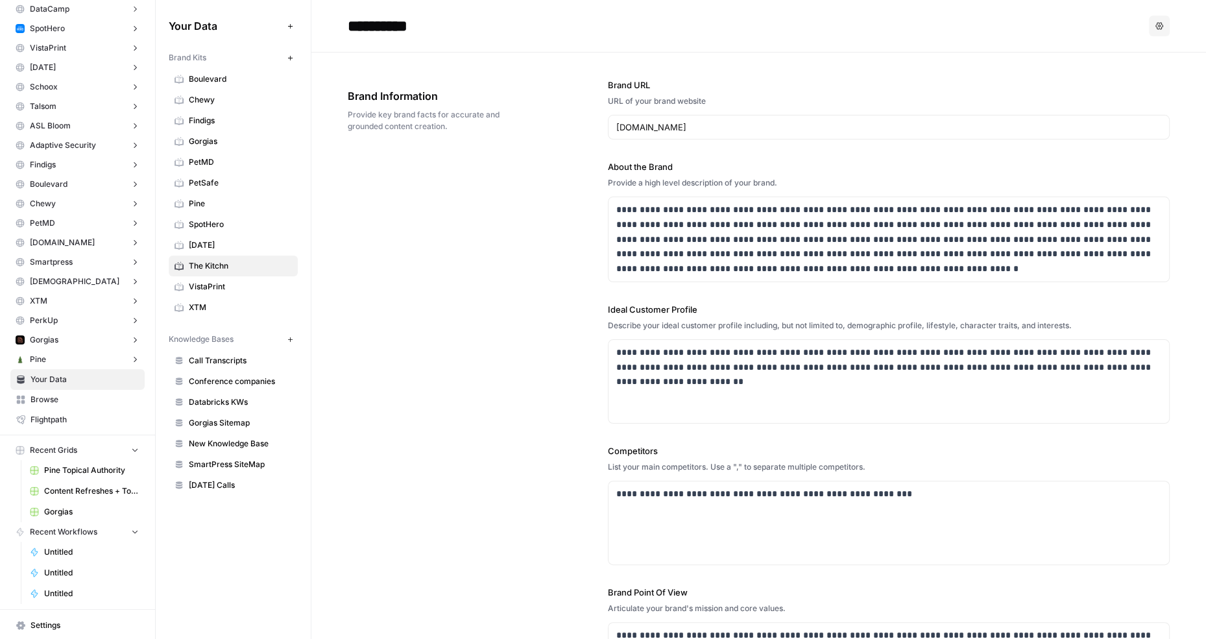
click at [1160, 23] on icon "button" at bounding box center [1159, 26] width 8 height 8
click at [1126, 89] on span "Delete" at bounding box center [1133, 85] width 42 height 13
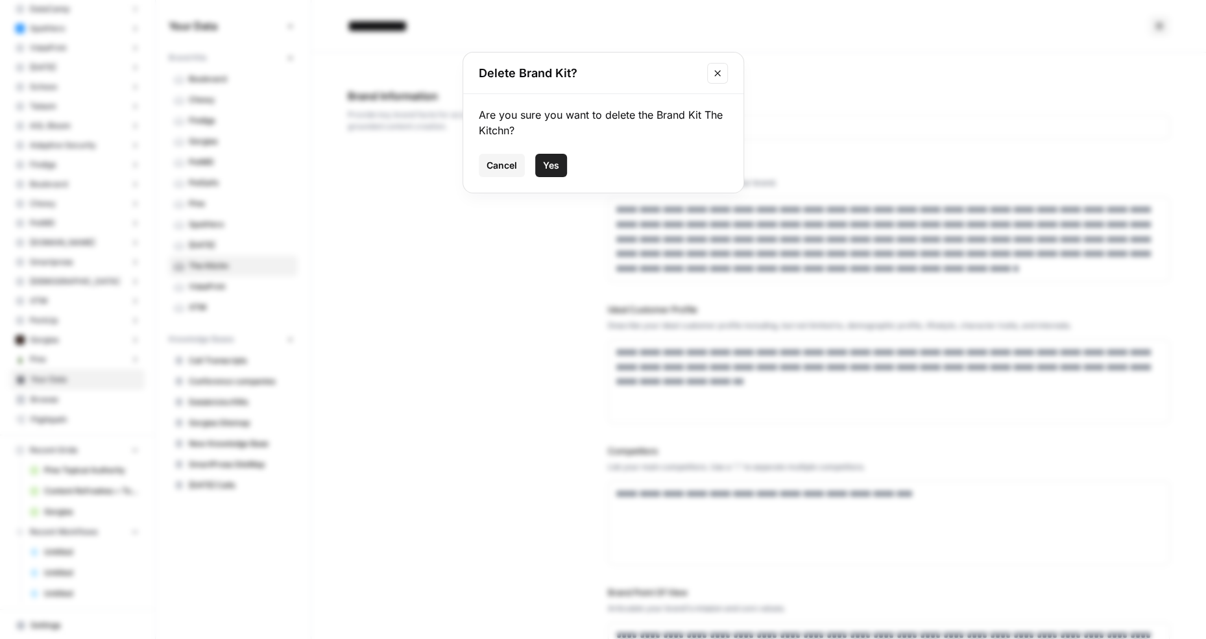
click at [545, 166] on span "Yes" at bounding box center [551, 165] width 16 height 13
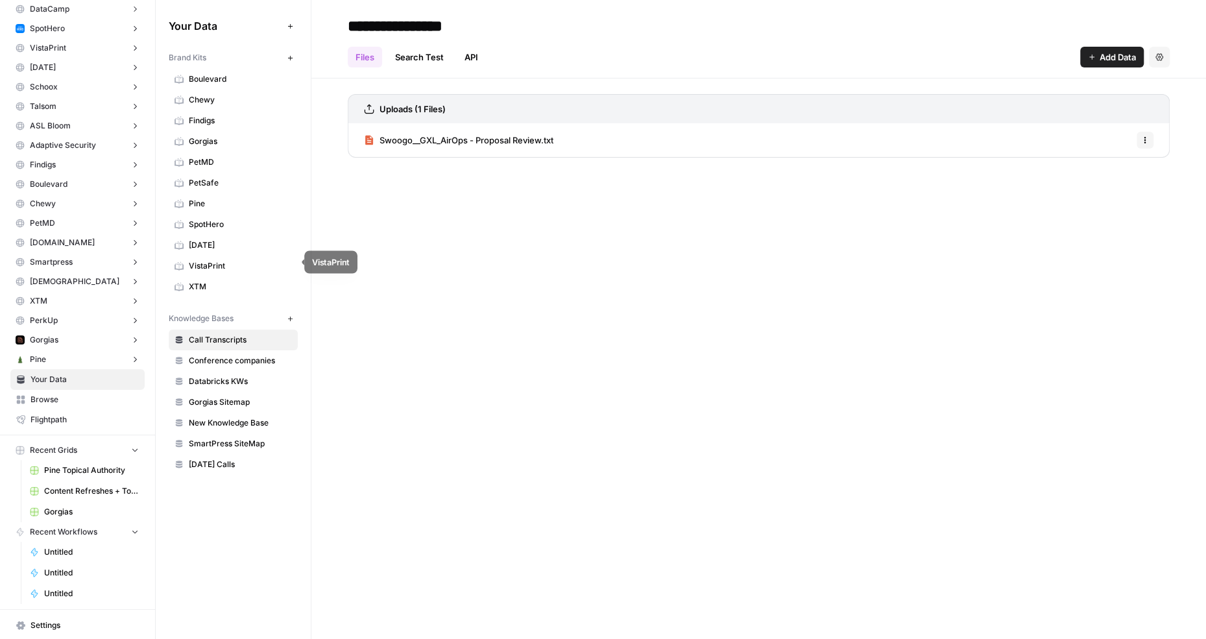
click at [228, 281] on span "XTM" at bounding box center [240, 287] width 103 height 12
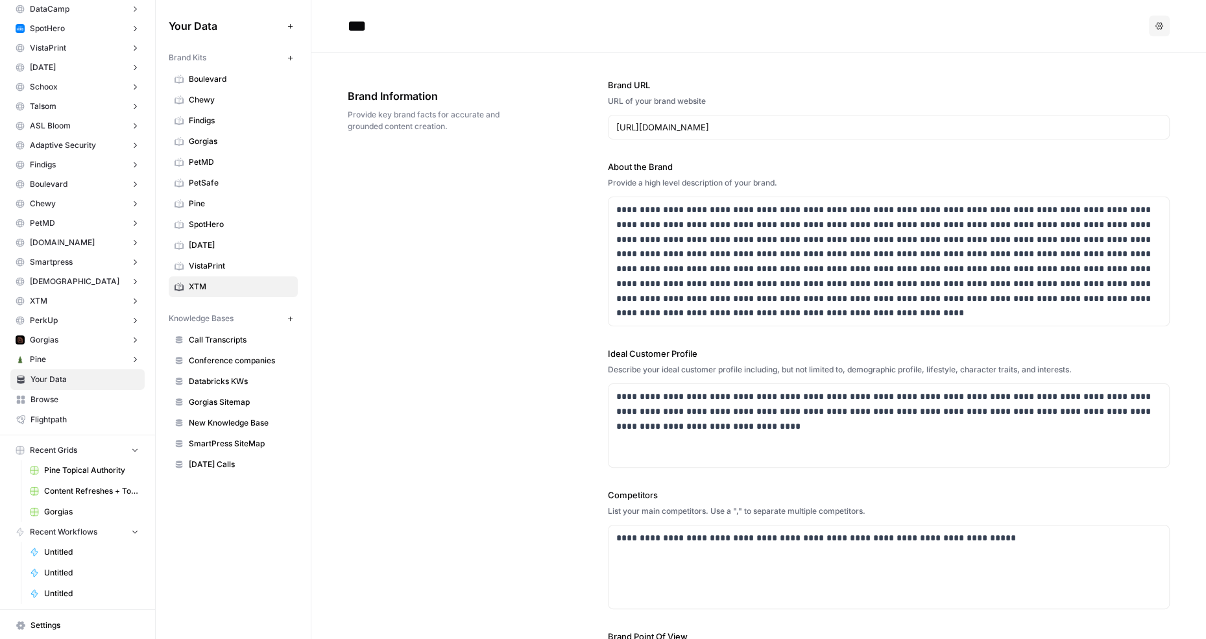
click at [1158, 24] on icon "button" at bounding box center [1159, 26] width 8 height 8
click at [1148, 79] on span "Delete" at bounding box center [1133, 85] width 42 height 13
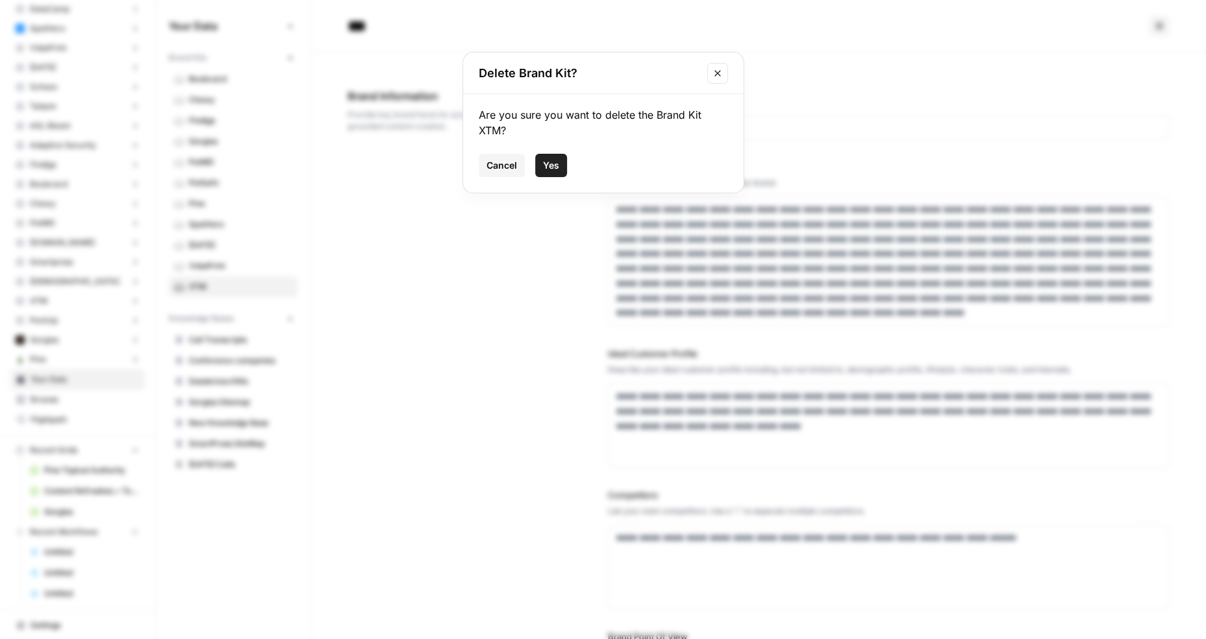
click at [547, 165] on span "Yes" at bounding box center [551, 165] width 16 height 13
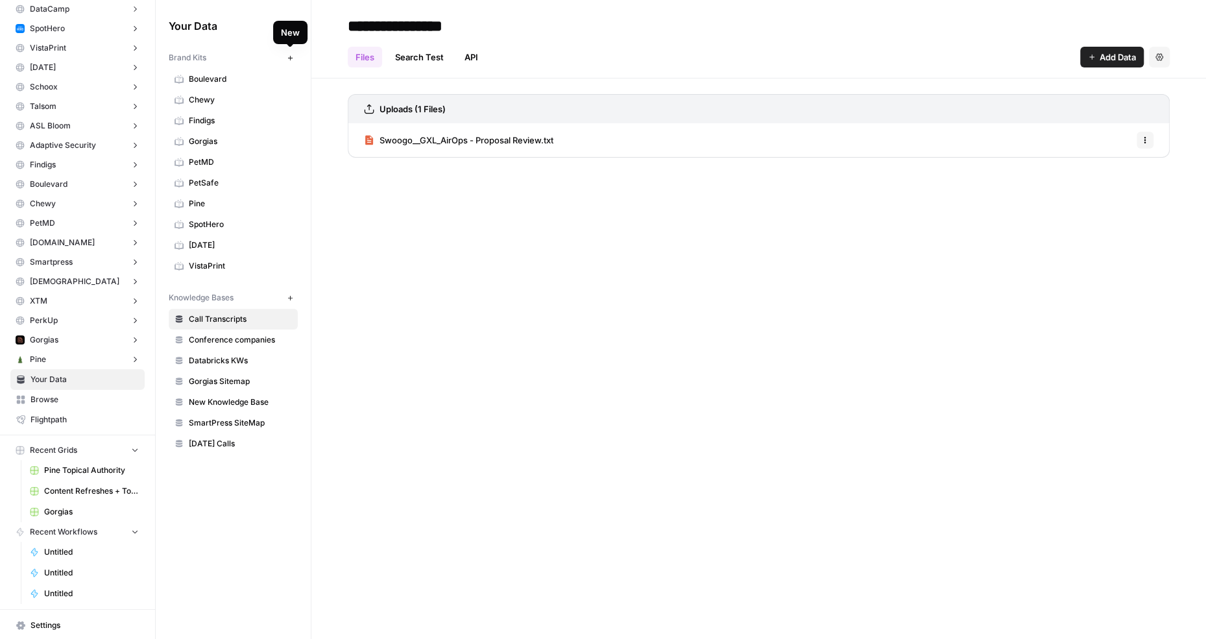
click at [291, 59] on icon "button" at bounding box center [290, 57] width 7 height 7
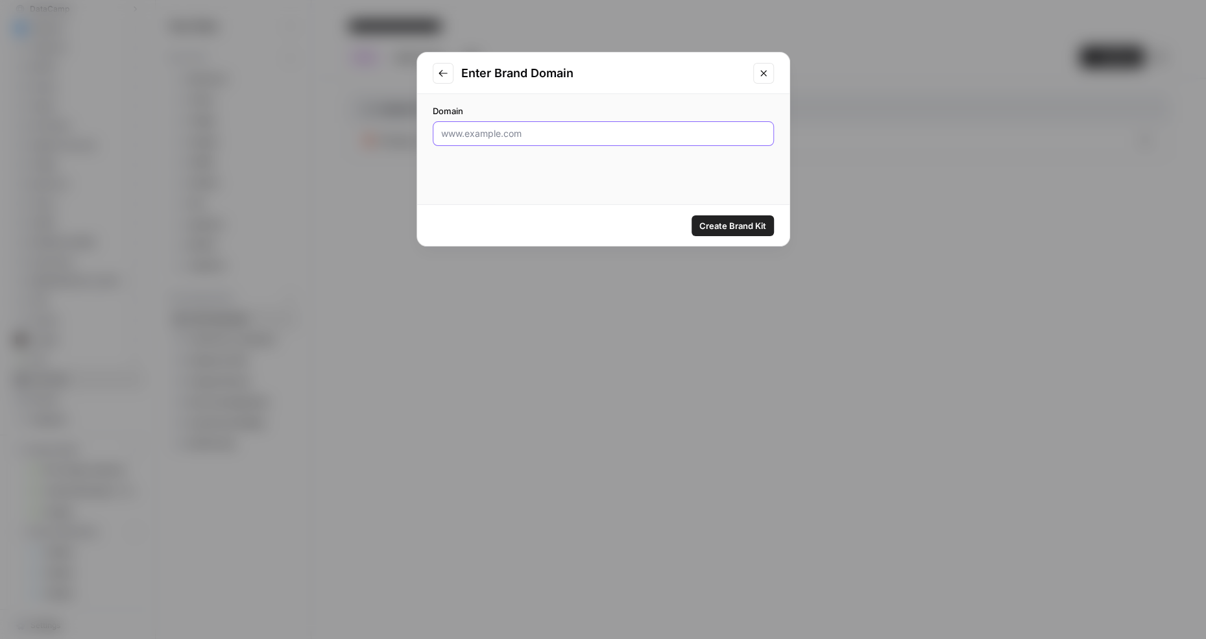
click at [501, 136] on input "Domain" at bounding box center [603, 133] width 324 height 13
paste input "https://linktr.ee/"
type input "https://linktr.ee/"
click at [741, 225] on span "Create Brand Kit" at bounding box center [732, 225] width 67 height 13
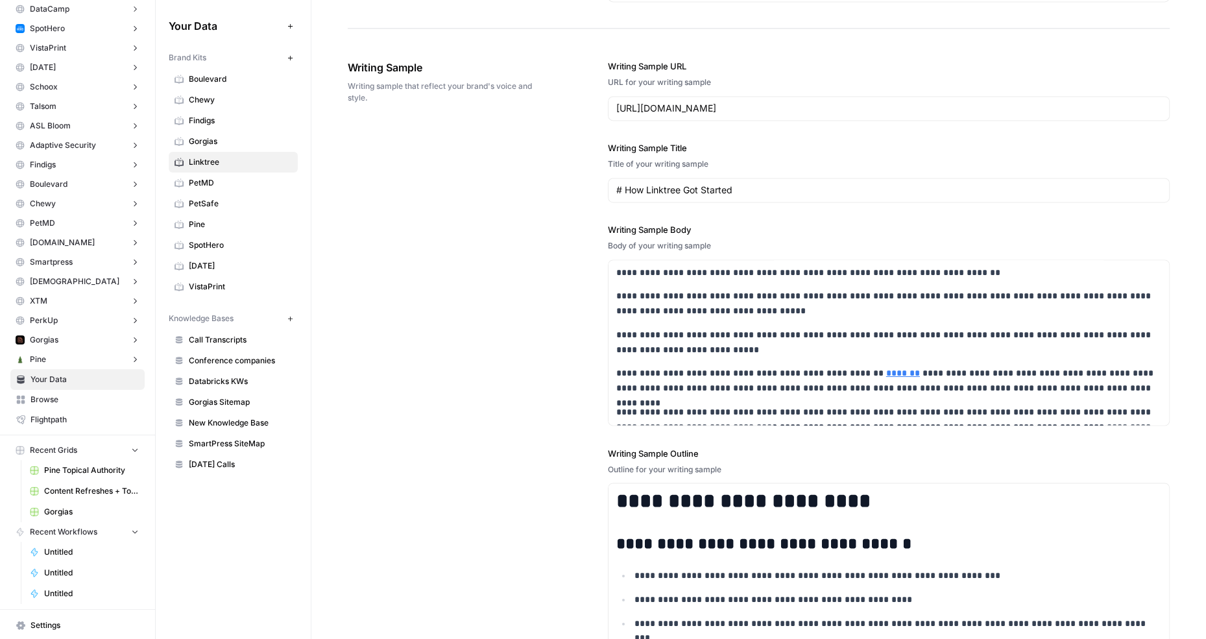
scroll to position [1414, 0]
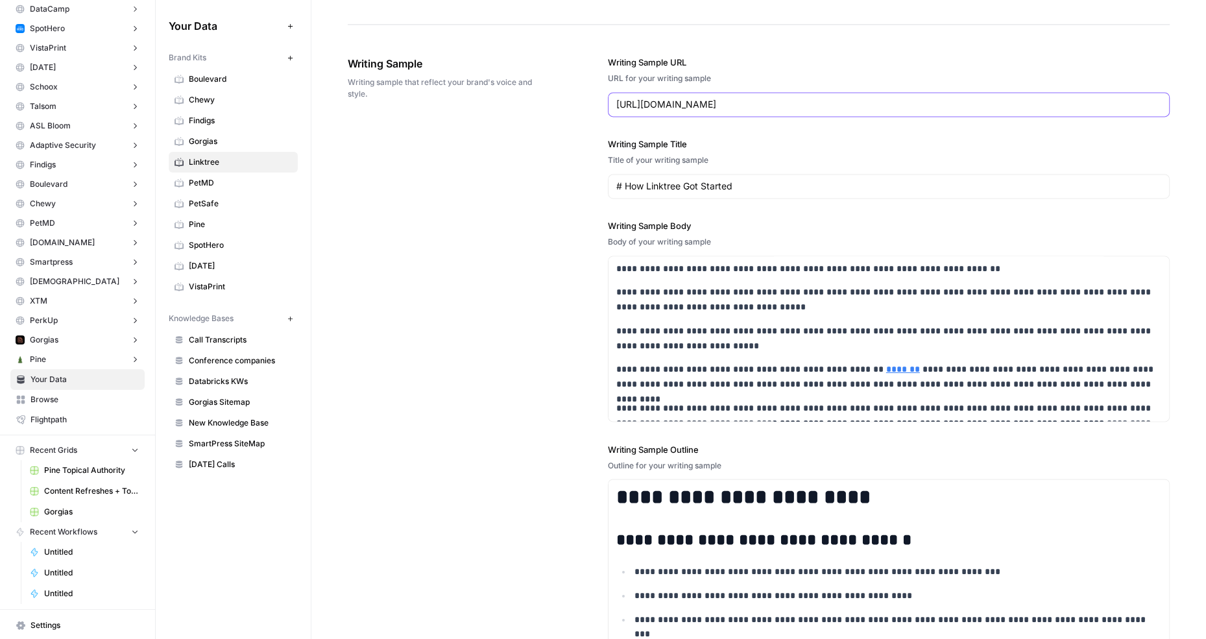
click at [691, 99] on input "https://linktr.ee/blog/we-are-linktree/" at bounding box center [888, 104] width 545 height 13
paste input "https://linktr.ee/blog/how-to-unblock-someone-on-facebook/"
type input "https://linktr.ee/blog/how-to-unblock-someone-on-facebook/"
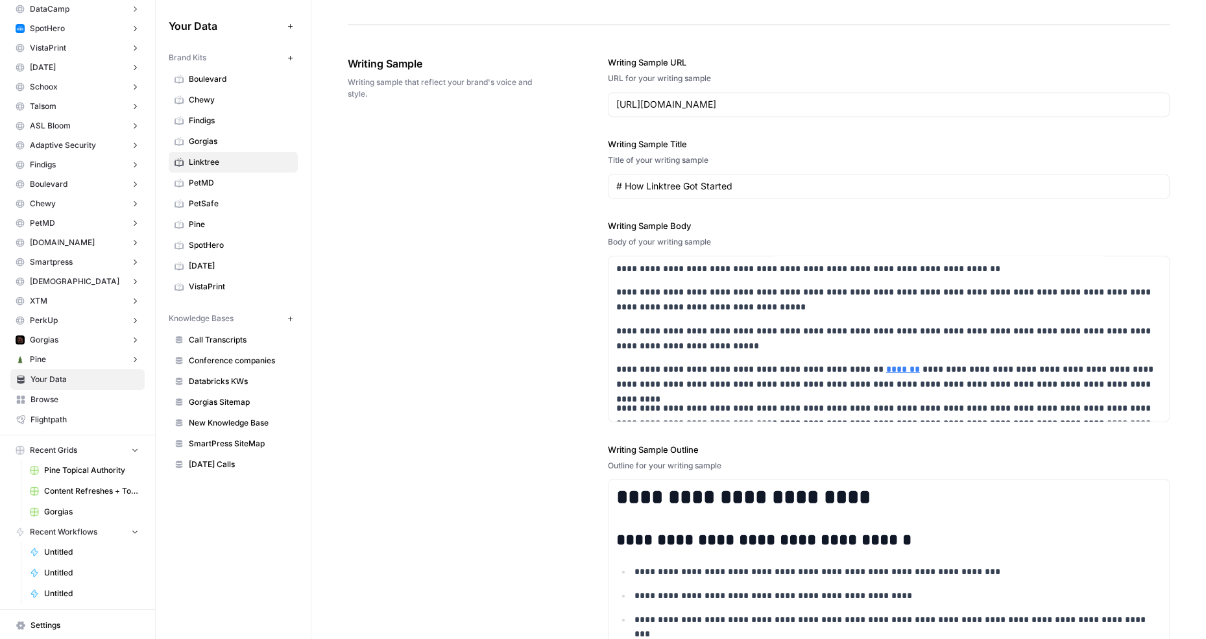
click at [841, 137] on label "Writing Sample Title" at bounding box center [889, 143] width 562 height 13
click at [841, 180] on input "# How Linktree Got Started" at bounding box center [888, 186] width 545 height 13
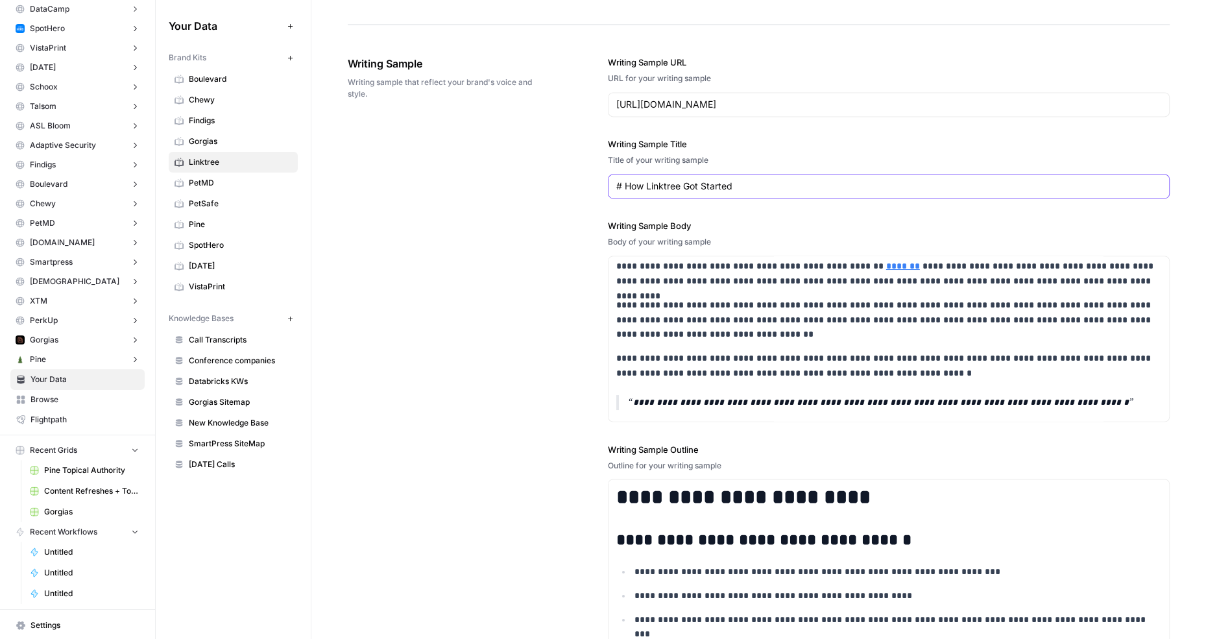
scroll to position [0, 0]
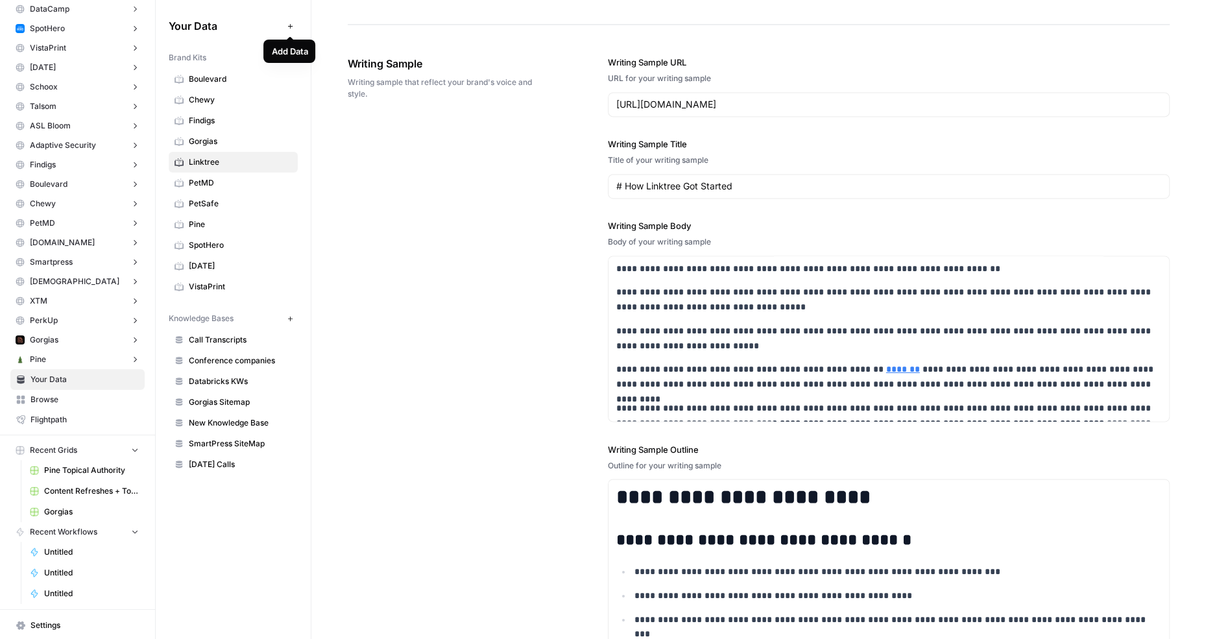
click at [294, 25] on button "Add Data" at bounding box center [290, 26] width 16 height 16
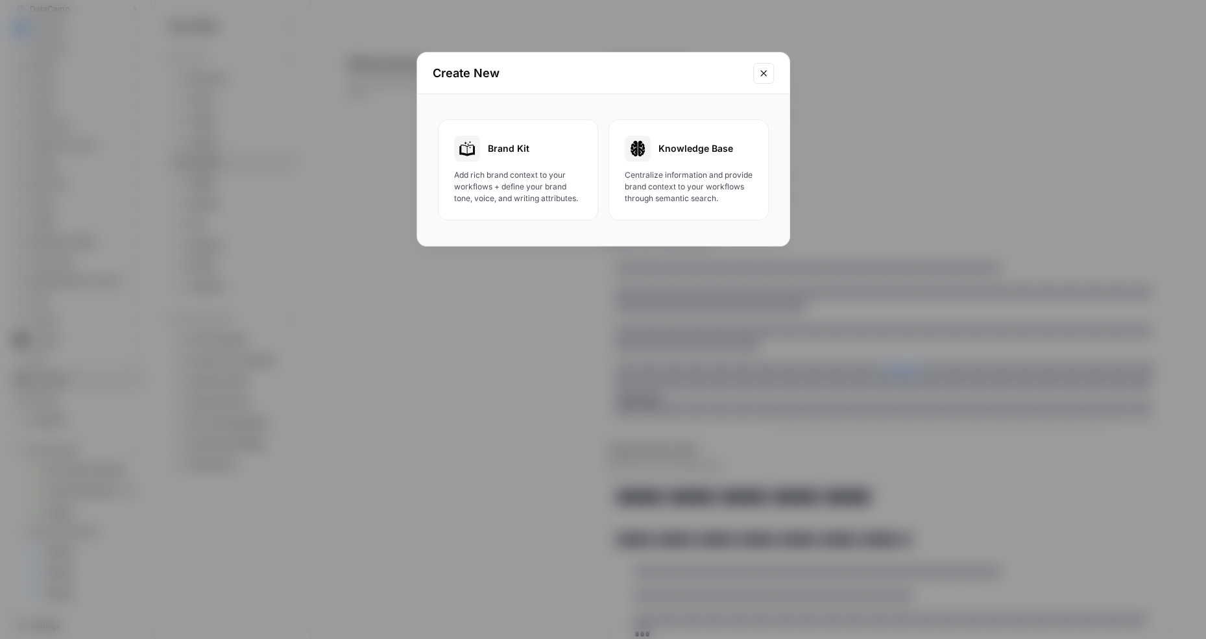
click at [520, 191] on span "Add rich brand context to your workflows + define your brand tone, voice, and w…" at bounding box center [518, 186] width 128 height 35
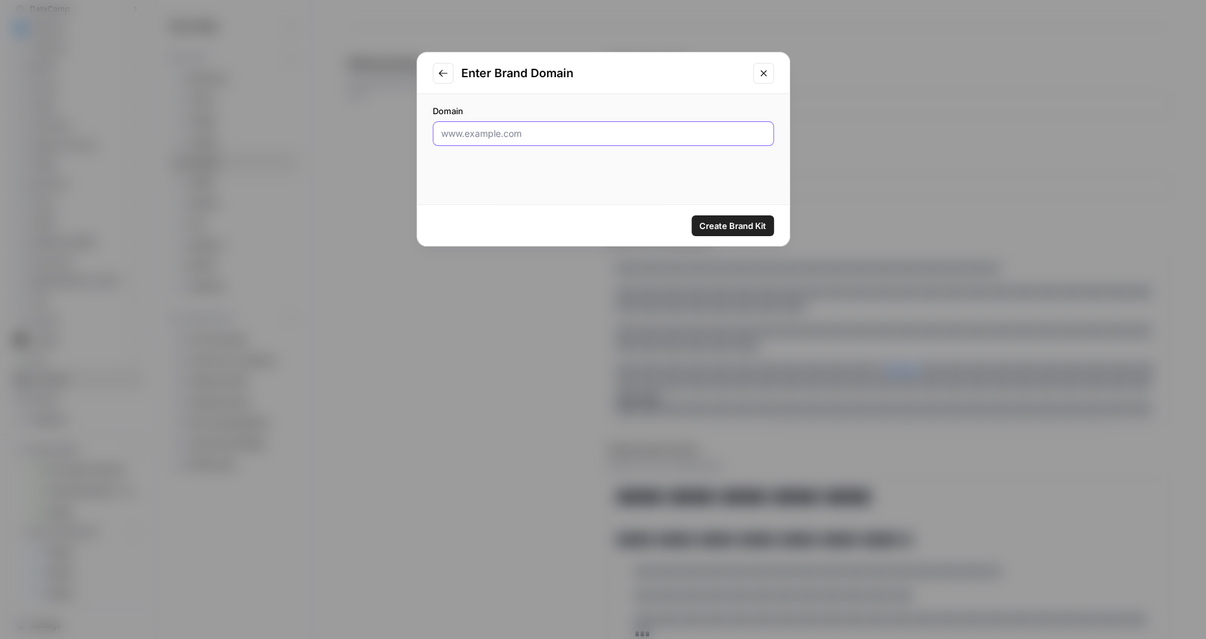
click at [556, 132] on input "Domain" at bounding box center [603, 133] width 324 height 13
paste input "https://linktr.ee/"
type input "https://linktr.ee/"
click at [715, 215] on div "Create Brand Kit" at bounding box center [603, 225] width 372 height 41
click at [714, 228] on span "Create Brand Kit" at bounding box center [732, 225] width 67 height 13
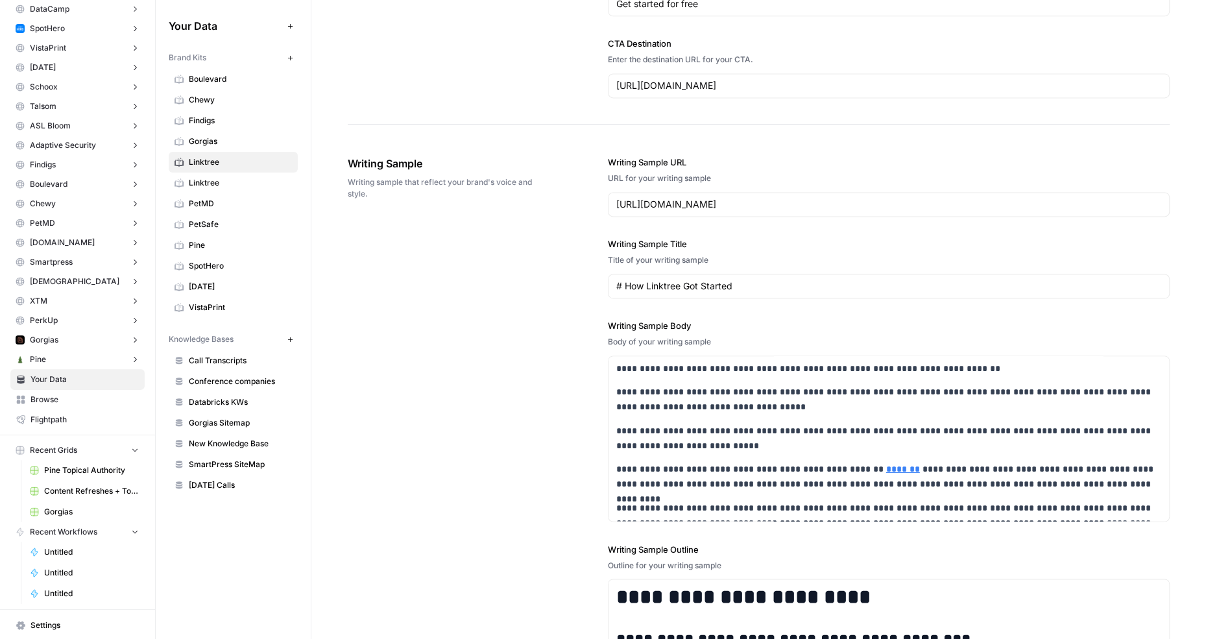
scroll to position [1327, 0]
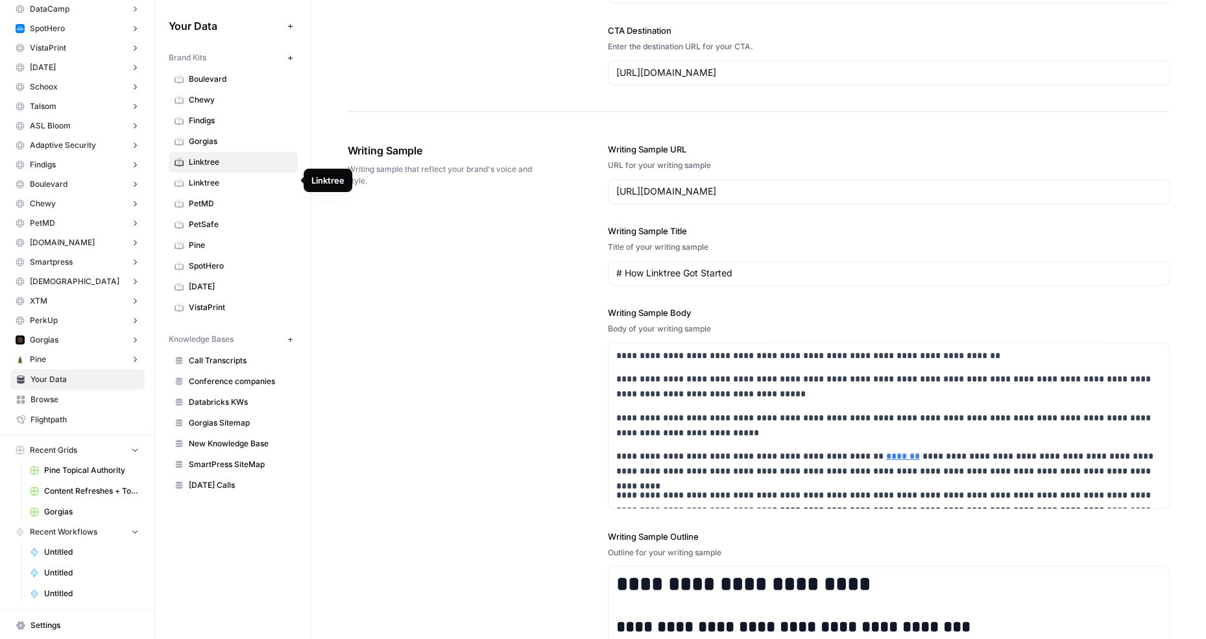
click at [256, 179] on span "Linktree" at bounding box center [240, 183] width 103 height 12
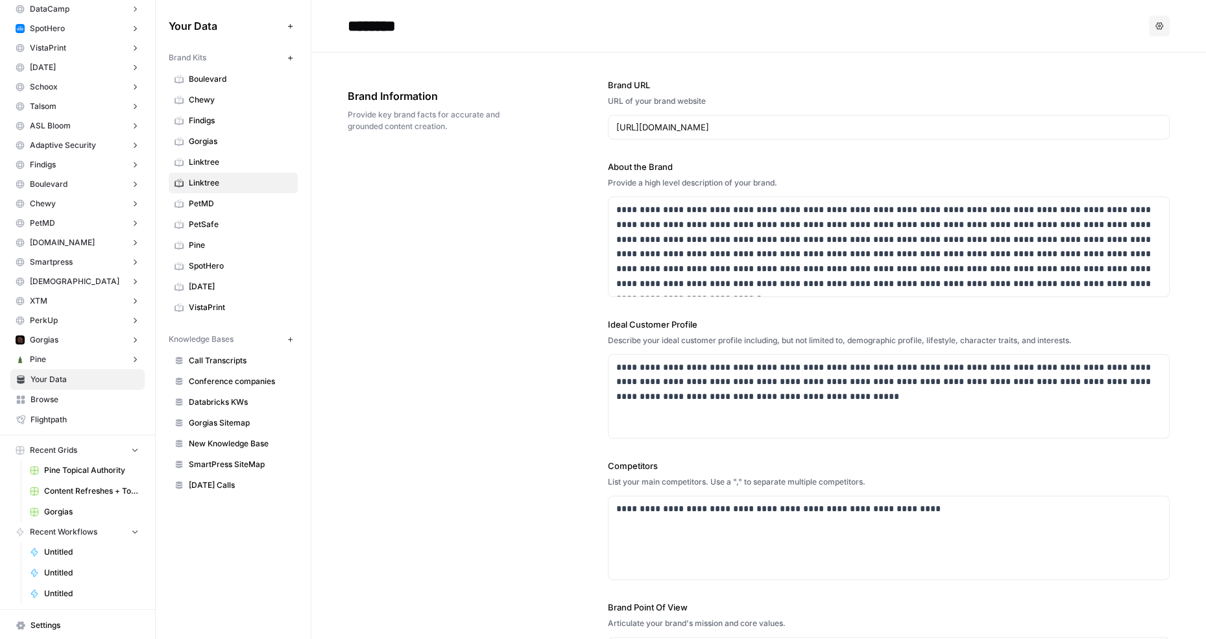
click at [1161, 23] on icon "button" at bounding box center [1159, 26] width 8 height 8
click at [1113, 82] on span "Delete" at bounding box center [1133, 85] width 42 height 13
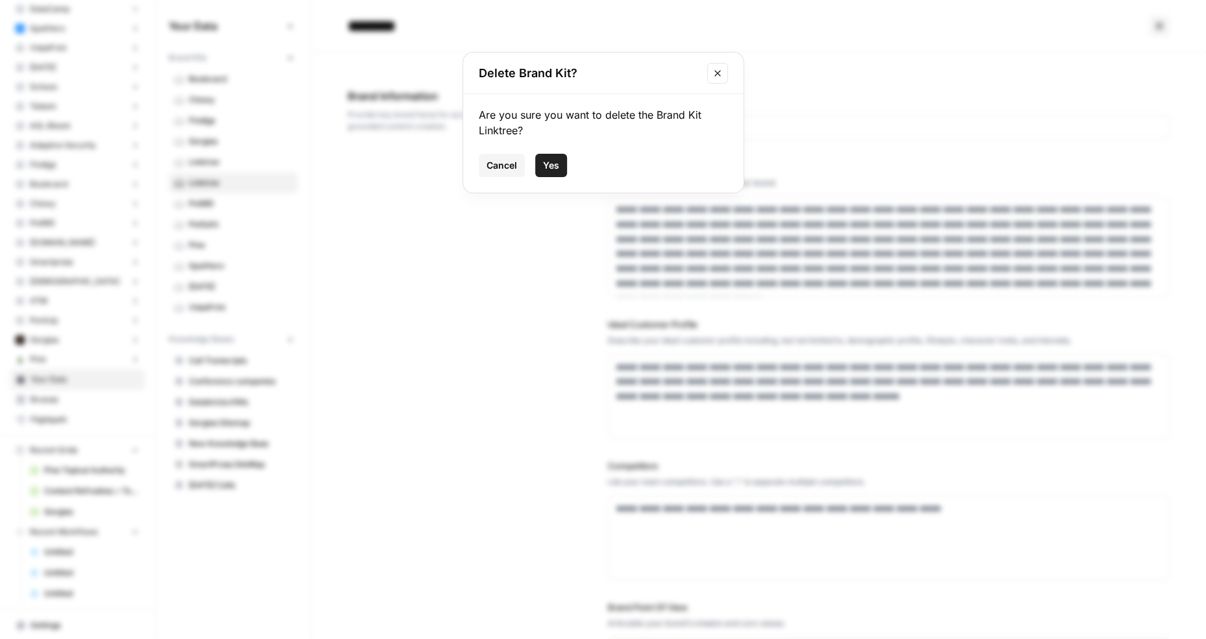
click at [554, 159] on span "Yes" at bounding box center [551, 165] width 16 height 13
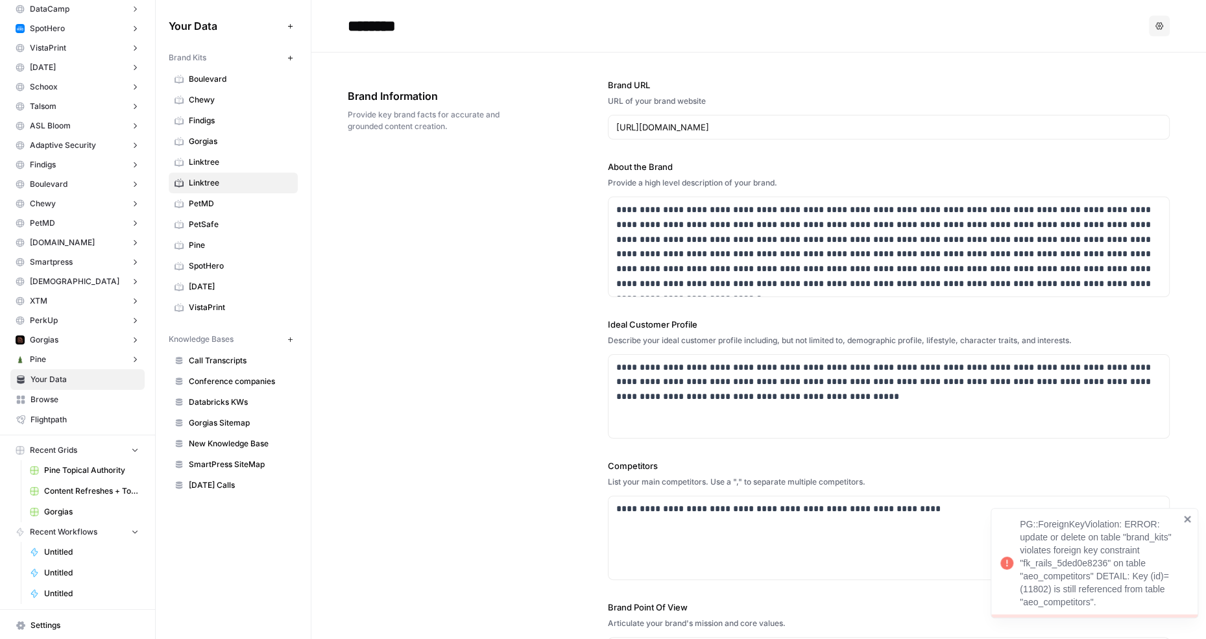
click at [1185, 520] on icon "close" at bounding box center [1187, 519] width 6 height 6
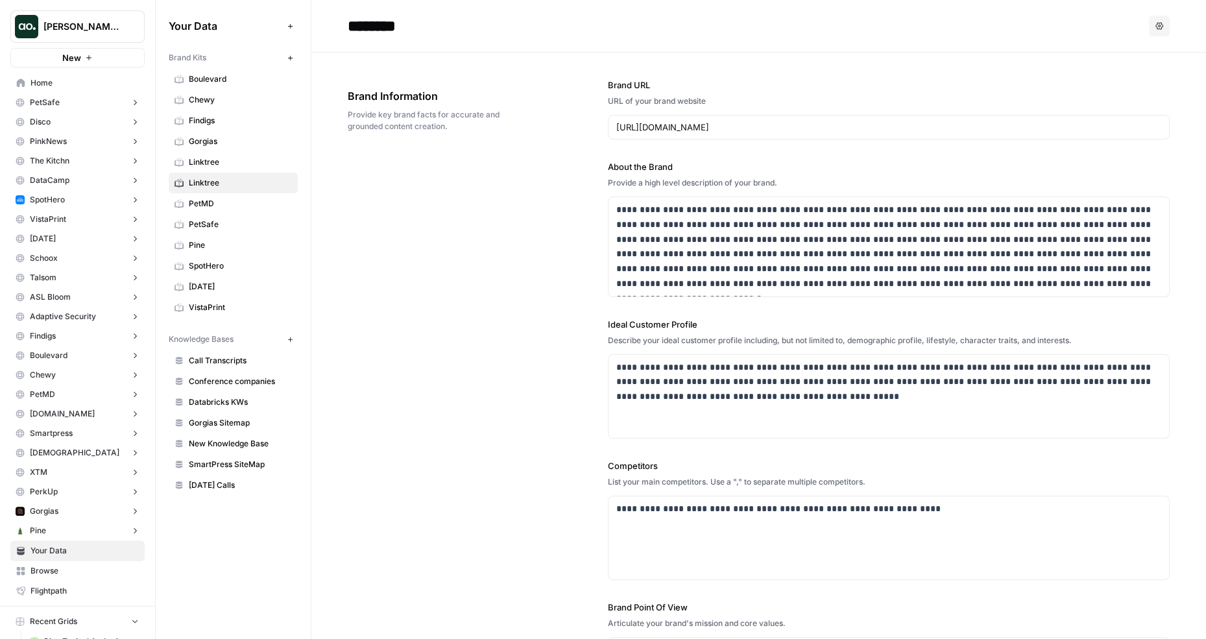
click at [81, 158] on button "The Kitchn" at bounding box center [77, 160] width 134 height 19
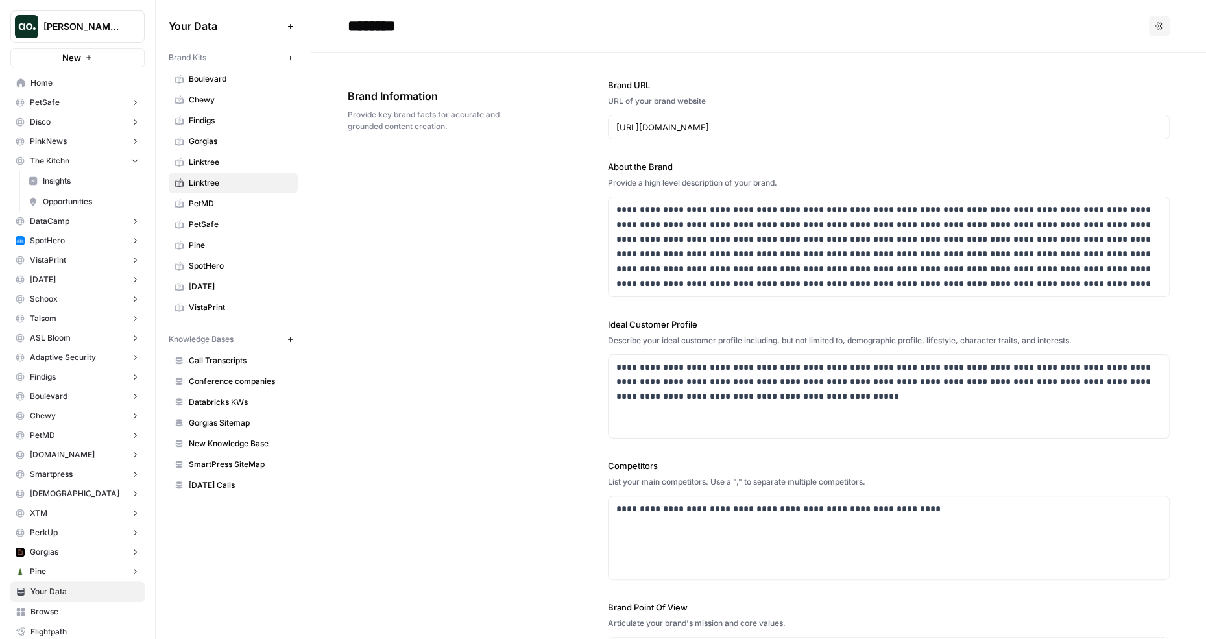
click at [78, 180] on span "Insights" at bounding box center [91, 181] width 96 height 12
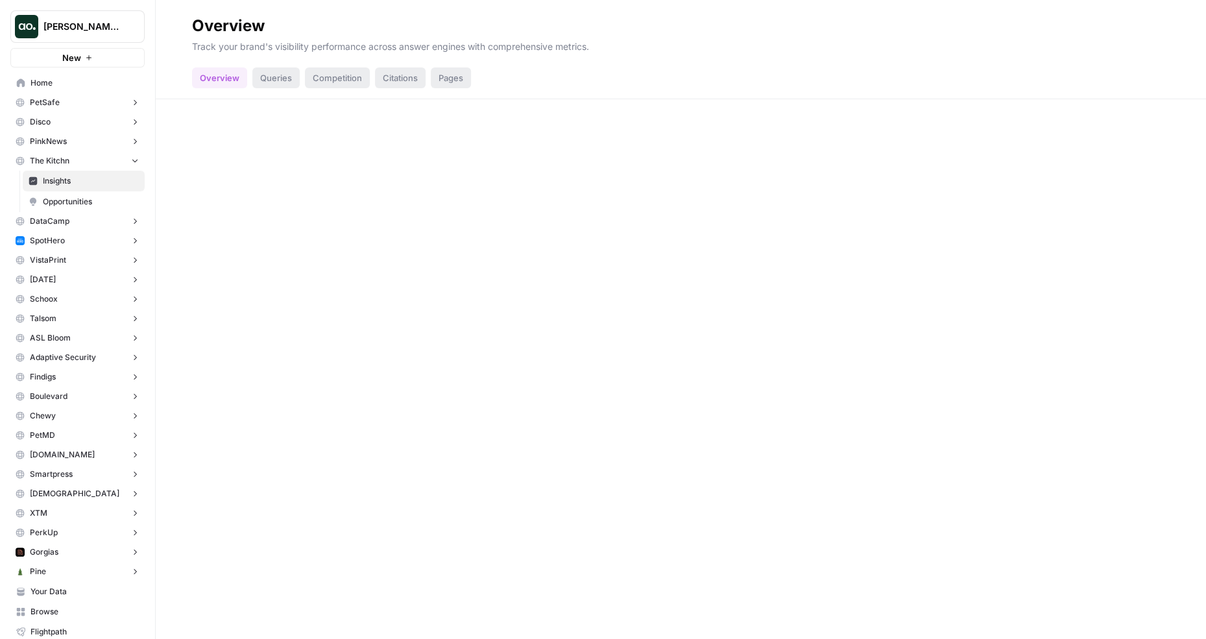
click at [101, 166] on button "The Kitchn" at bounding box center [77, 160] width 134 height 19
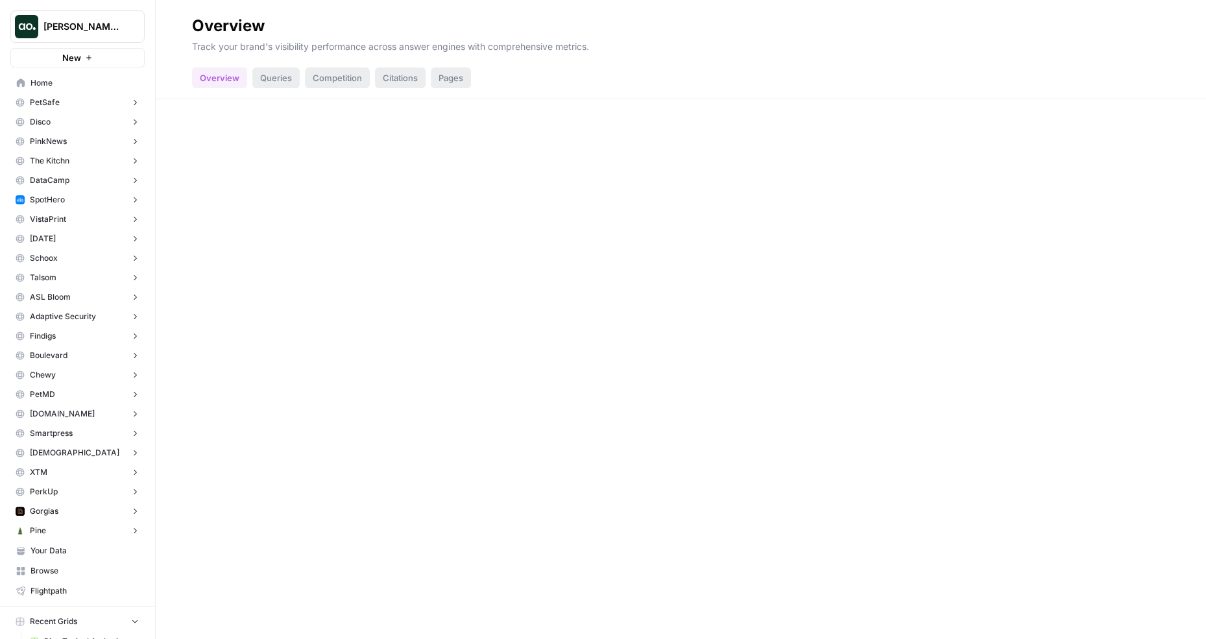
click at [65, 570] on span "Browse" at bounding box center [84, 571] width 108 height 12
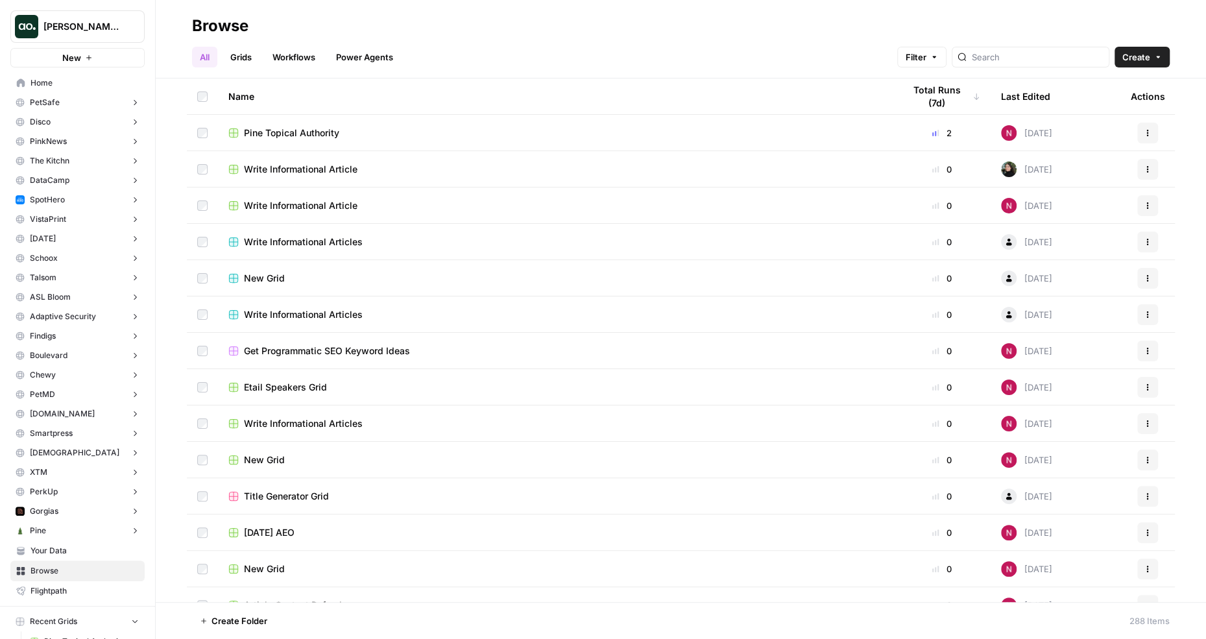
click at [242, 52] on link "Grids" at bounding box center [240, 57] width 37 height 21
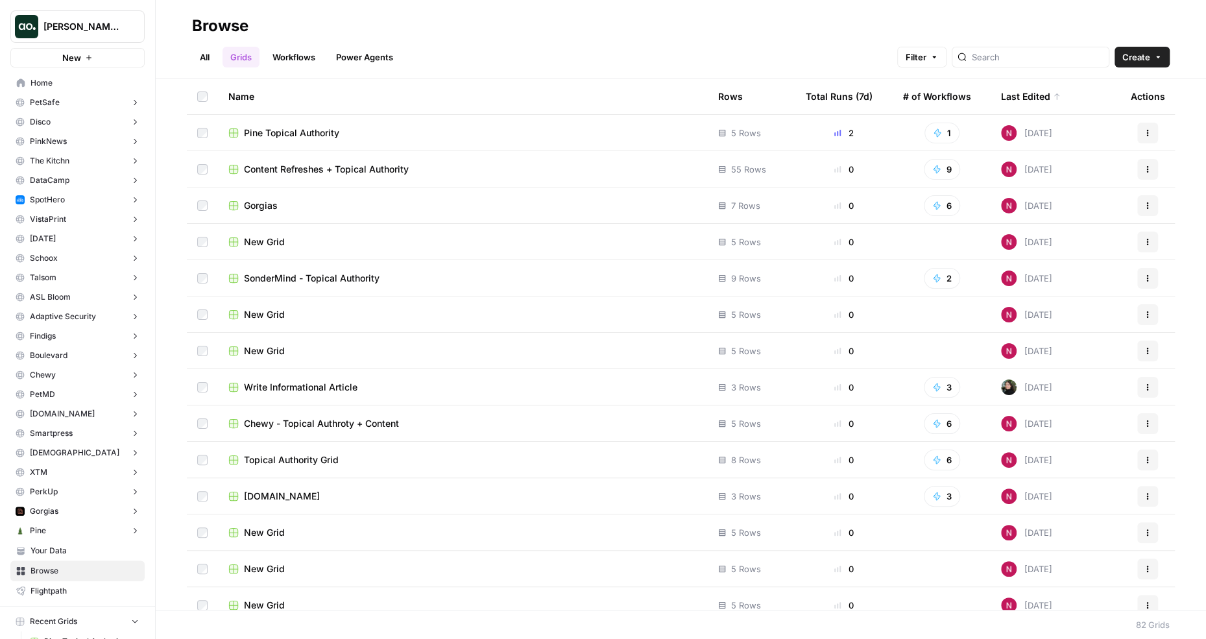
click at [292, 58] on link "Workflows" at bounding box center [294, 57] width 58 height 21
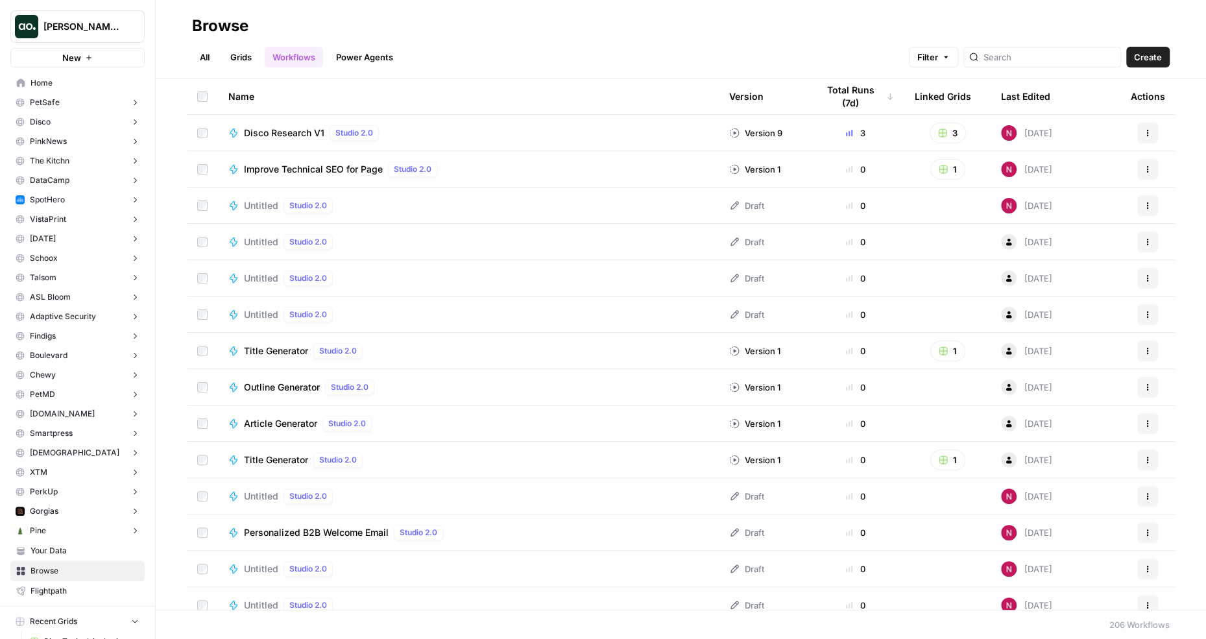
click at [103, 26] on span "[PERSON_NAME]'s Workspace" at bounding box center [82, 26] width 78 height 13
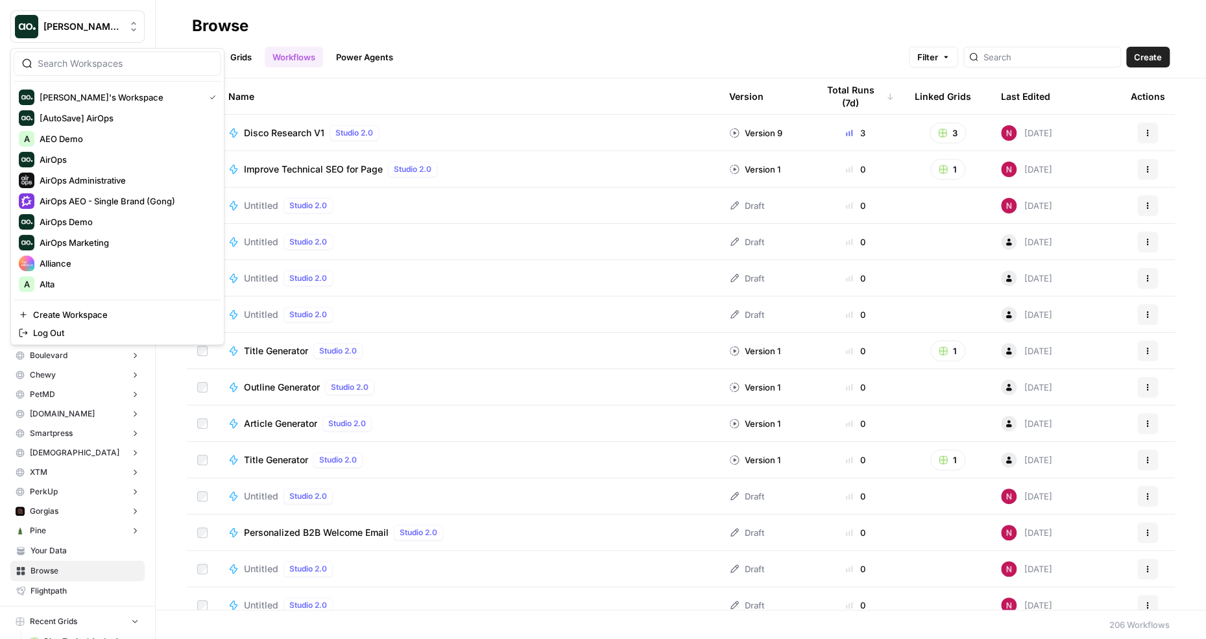
click at [103, 26] on span "[PERSON_NAME]'s Workspace" at bounding box center [82, 26] width 78 height 13
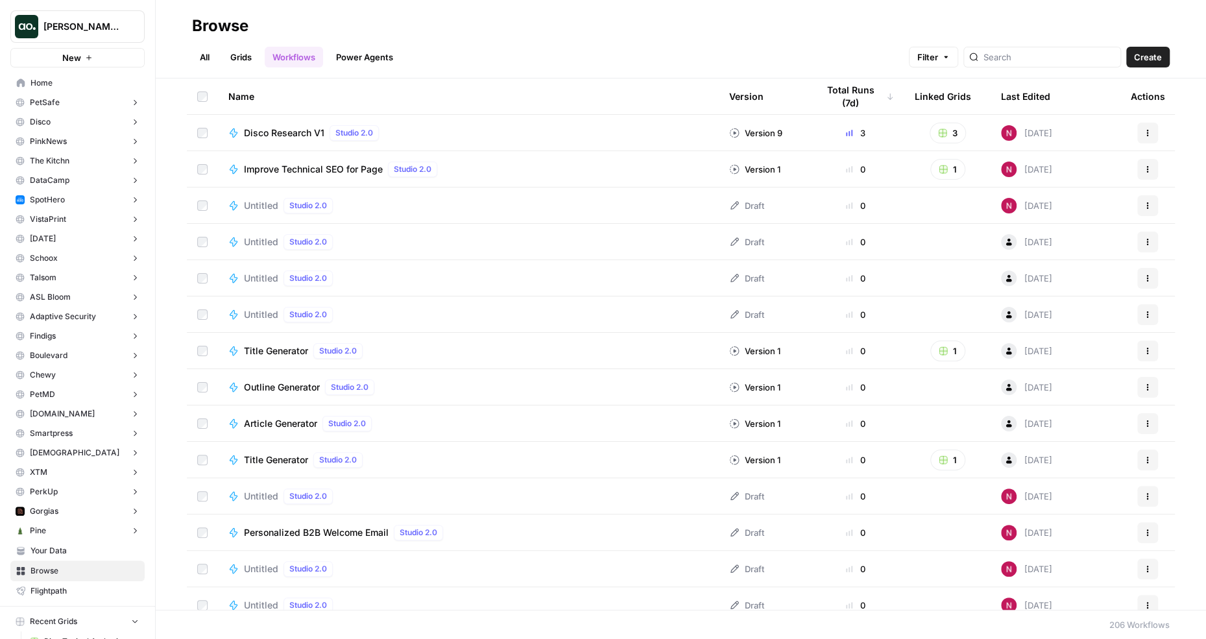
click at [103, 26] on span "[PERSON_NAME]'s Workspace" at bounding box center [82, 26] width 78 height 13
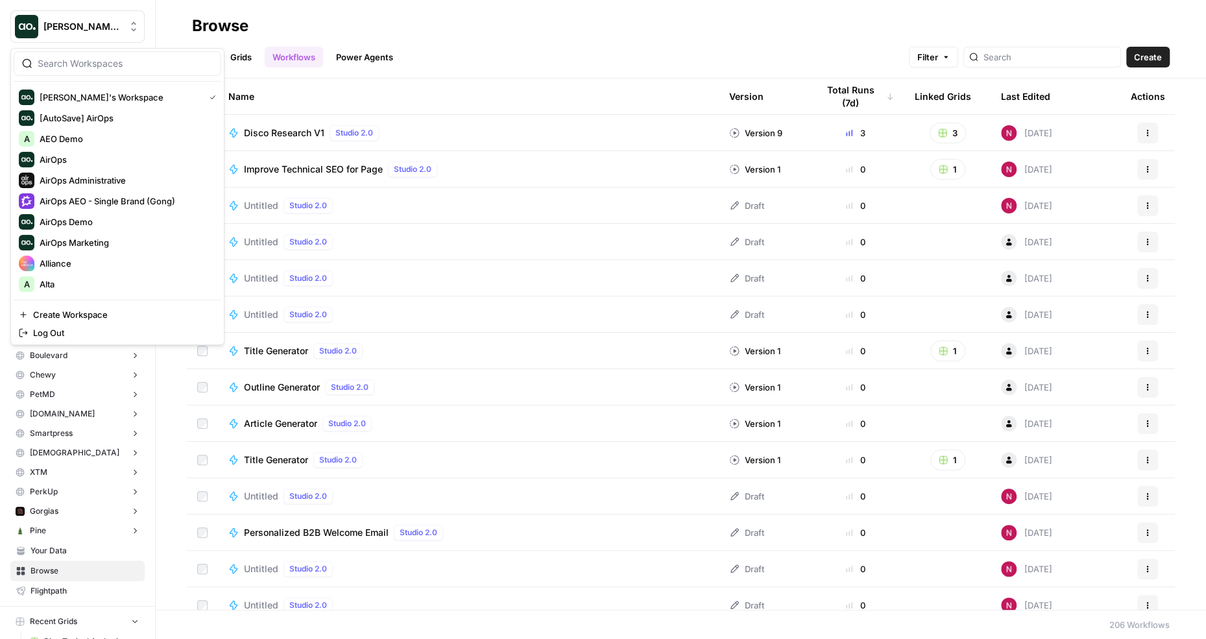
click at [100, 66] on input "search" at bounding box center [125, 63] width 175 height 13
click at [75, 315] on span "Create Workspace" at bounding box center [122, 314] width 178 height 13
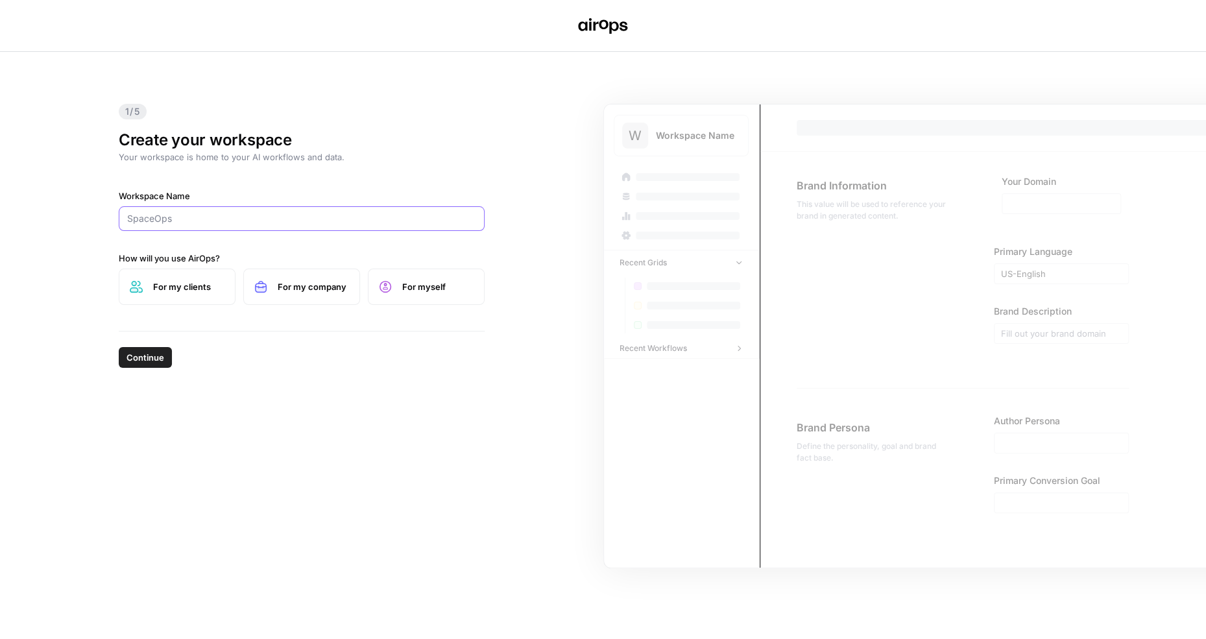
click at [199, 216] on input "Workspace Name" at bounding box center [301, 218] width 349 height 13
type input "Linktree"
click at [269, 284] on label "For my company" at bounding box center [301, 286] width 117 height 36
click at [129, 351] on span "Continue" at bounding box center [145, 357] width 38 height 13
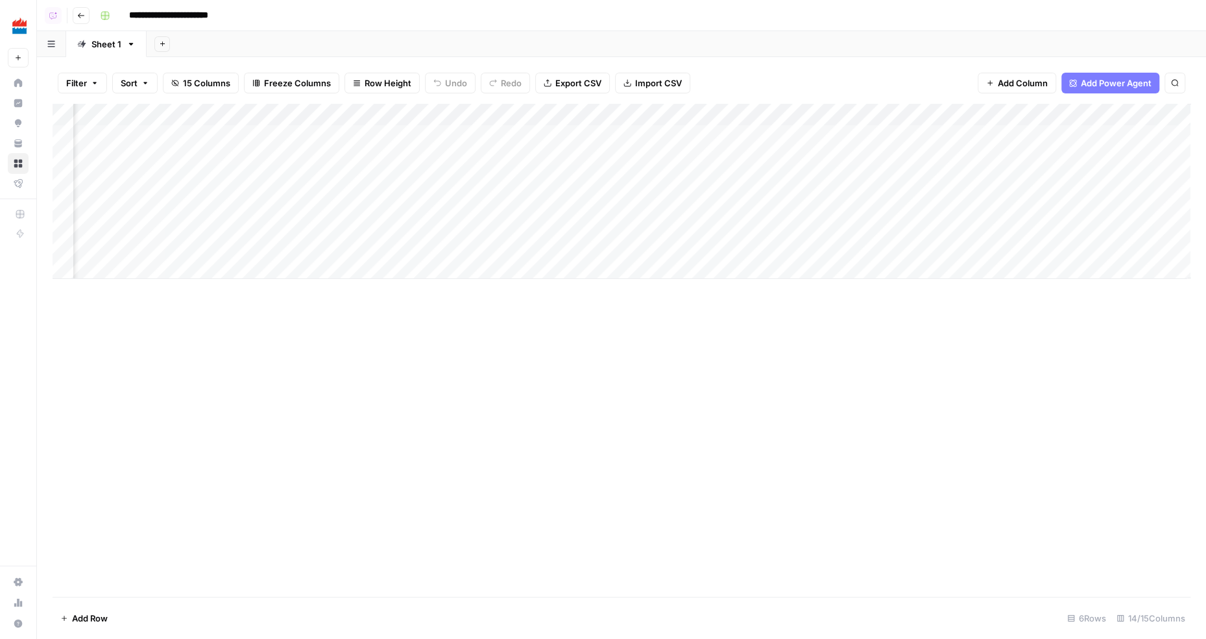
scroll to position [0, 1276]
